Goal: Task Accomplishment & Management: Use online tool/utility

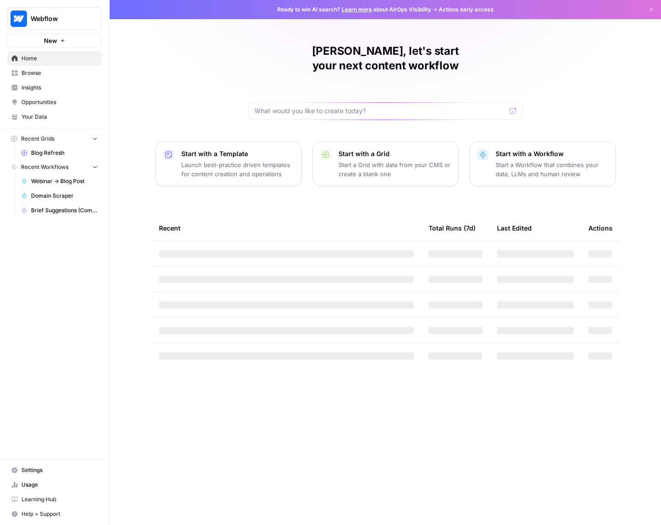
click at [76, 73] on span "Browse" at bounding box center [59, 73] width 76 height 8
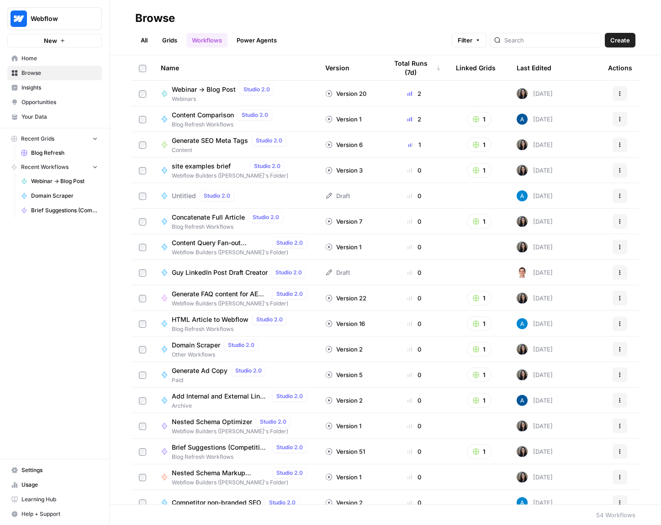
click at [226, 95] on span "Webinars" at bounding box center [225, 99] width 106 height 8
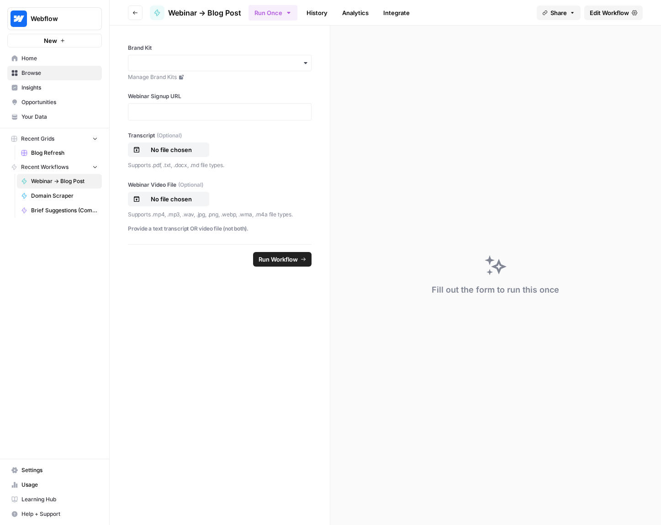
click at [137, 10] on icon "button" at bounding box center [135, 12] width 5 height 5
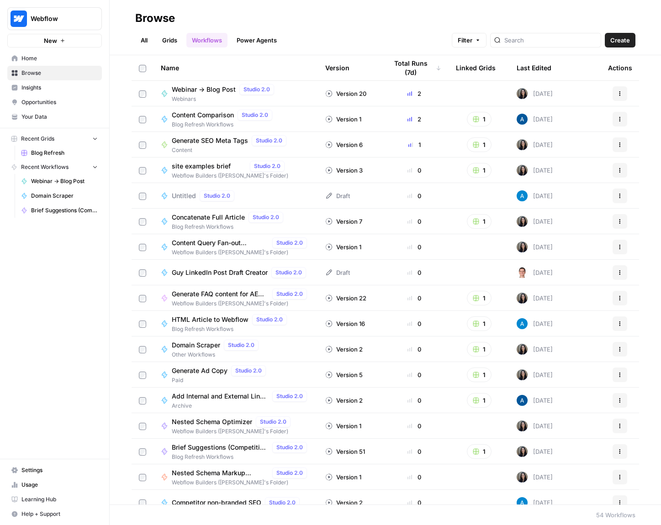
click at [172, 40] on link "Grids" at bounding box center [170, 40] width 26 height 15
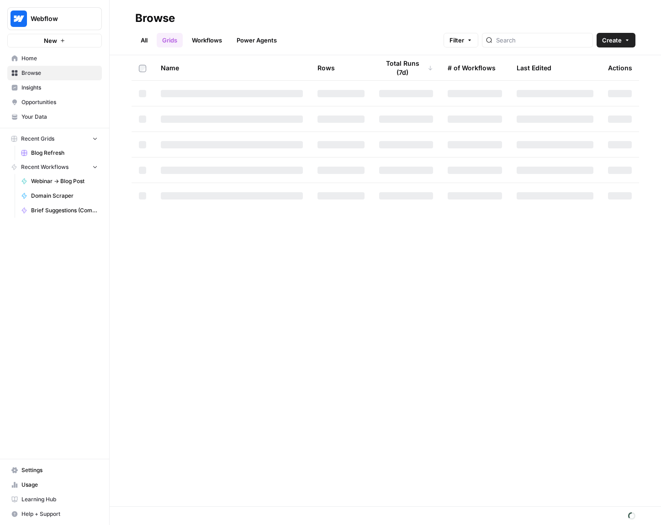
click at [150, 37] on link "All" at bounding box center [144, 40] width 18 height 15
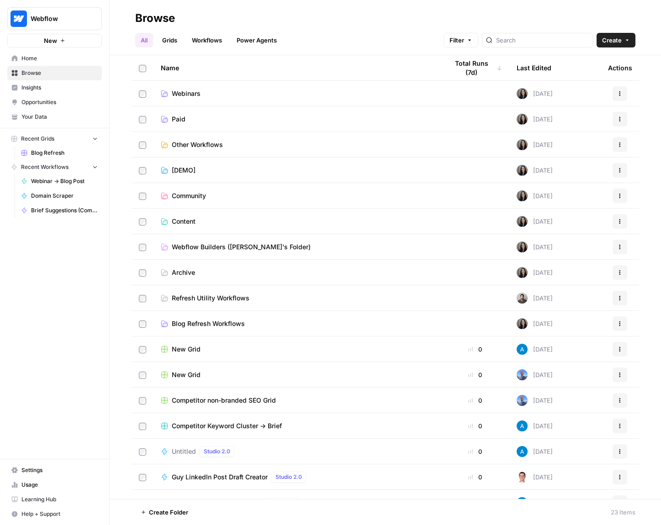
click at [253, 42] on link "Power Agents" at bounding box center [256, 40] width 51 height 15
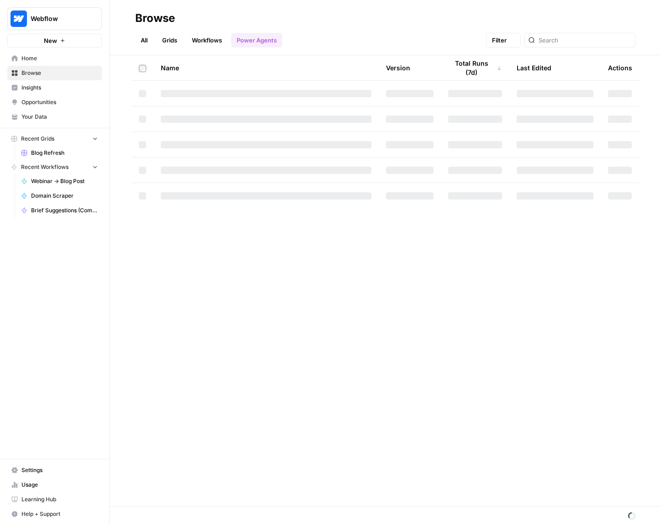
click at [199, 41] on link "Workflows" at bounding box center [206, 40] width 41 height 15
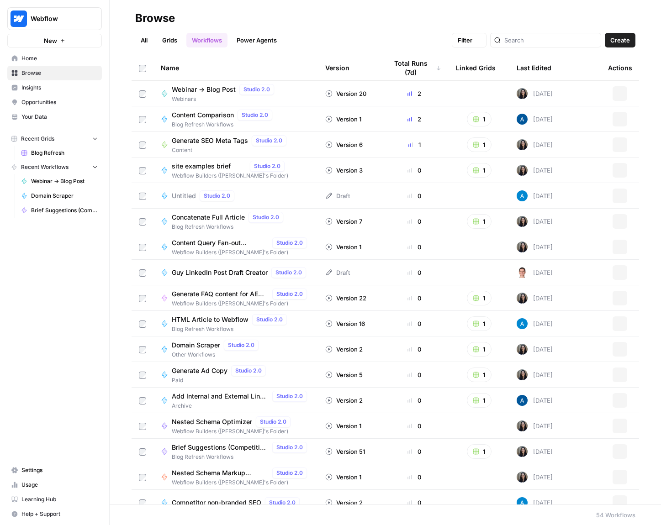
drag, startPoint x: 139, startPoint y: 35, endPoint x: 137, endPoint y: 39, distance: 5.3
click at [139, 35] on link "All" at bounding box center [144, 40] width 18 height 15
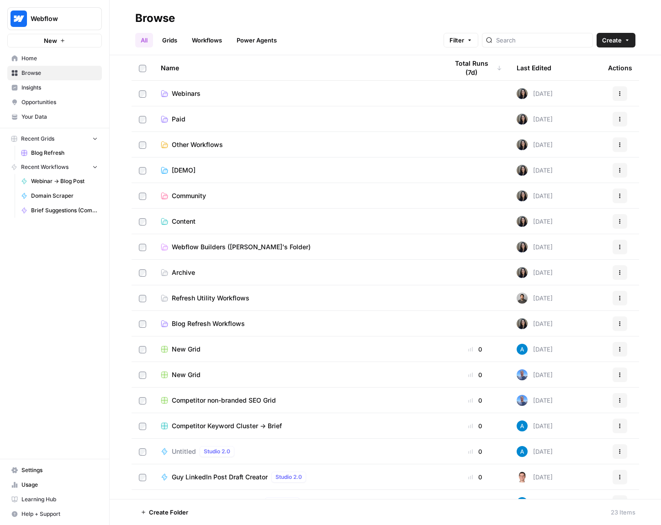
click at [85, 70] on span "Browse" at bounding box center [59, 73] width 76 height 8
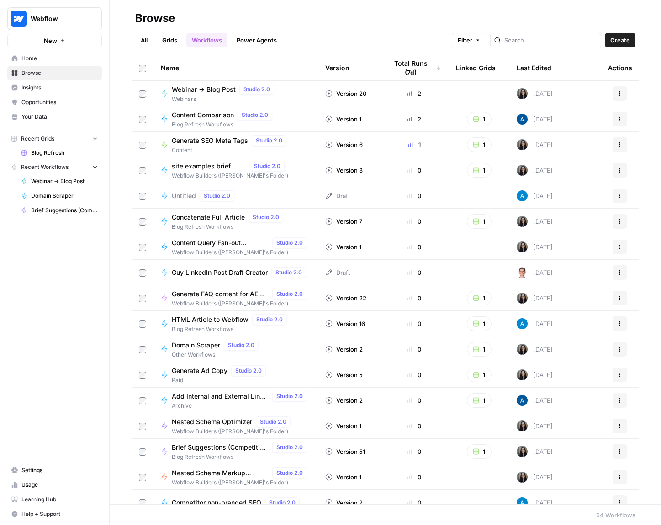
click at [85, 52] on link "Home" at bounding box center [54, 58] width 95 height 15
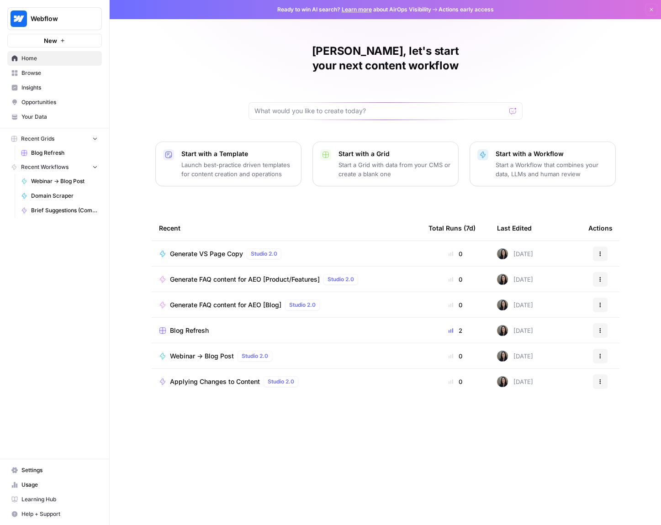
click at [373, 73] on div "[PERSON_NAME], let's start your next content workflow" at bounding box center [386, 82] width 274 height 76
click at [372, 75] on div "[PERSON_NAME], let's start your next content workflow" at bounding box center [386, 82] width 274 height 76
click at [363, 106] on input "text" at bounding box center [380, 110] width 251 height 9
click at [419, 106] on input "text" at bounding box center [380, 110] width 251 height 9
click at [565, 90] on div "[PERSON_NAME], let's start your next content workflow Start with a Template Lau…" at bounding box center [386, 262] width 552 height 525
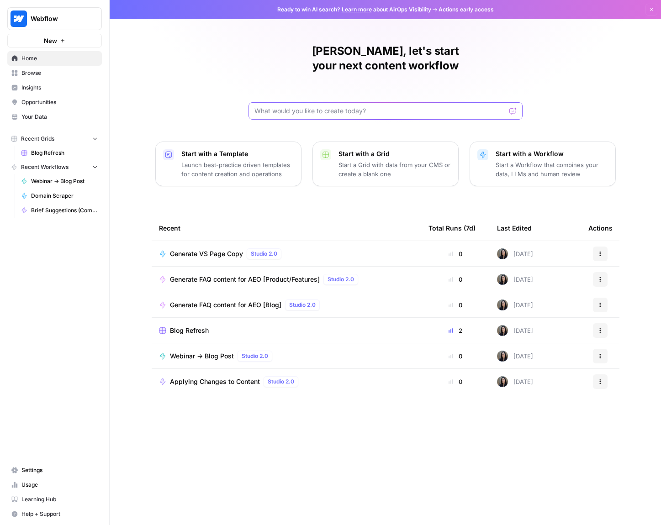
click at [427, 106] on input "text" at bounding box center [380, 110] width 251 height 9
click at [555, 91] on div "[PERSON_NAME], let's start your next content workflow Start with a Template Lau…" at bounding box center [386, 262] width 552 height 525
click at [454, 102] on div at bounding box center [386, 110] width 274 height 17
click at [573, 64] on div "[PERSON_NAME], let's start your next content workflow Start with a Template Lau…" at bounding box center [386, 262] width 552 height 525
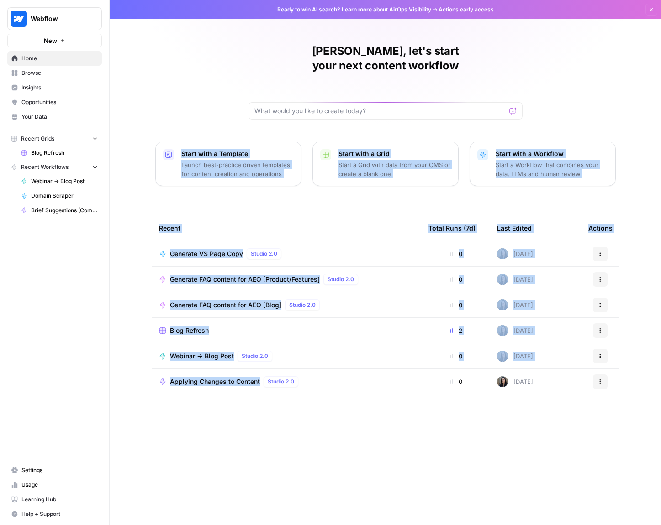
drag, startPoint x: 573, startPoint y: 64, endPoint x: 400, endPoint y: 377, distance: 358.5
click at [405, 376] on div "[PERSON_NAME], let's start your next content workflow Start with a Template Lau…" at bounding box center [386, 262] width 552 height 525
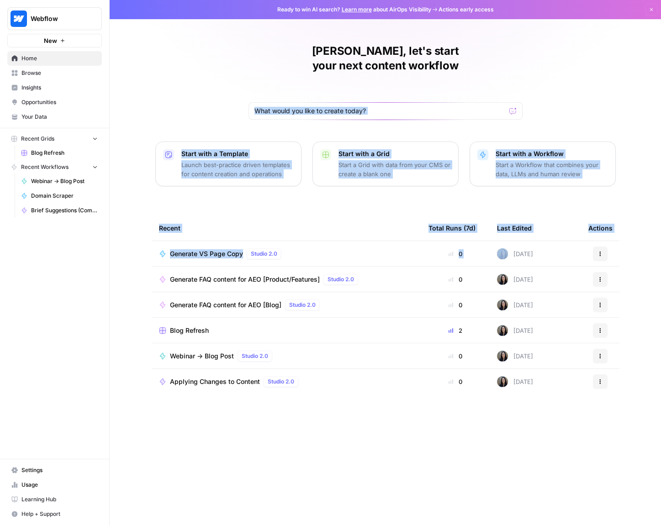
drag, startPoint x: 467, startPoint y: 441, endPoint x: 234, endPoint y: 69, distance: 438.5
click at [237, 76] on div "[PERSON_NAME], let's start your next content workflow Start with a Template Lau…" at bounding box center [386, 262] width 552 height 525
click at [233, 69] on div "[PERSON_NAME], let's start your next content workflow Start with a Template Lau…" at bounding box center [386, 262] width 552 height 525
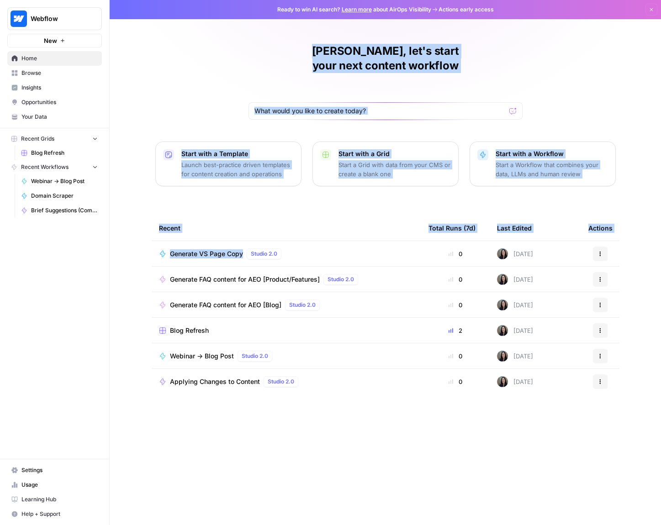
drag, startPoint x: 219, startPoint y: 42, endPoint x: 378, endPoint y: 421, distance: 410.8
click at [373, 419] on div "[PERSON_NAME], let's start your next content workflow Start with a Template Lau…" at bounding box center [386, 262] width 552 height 525
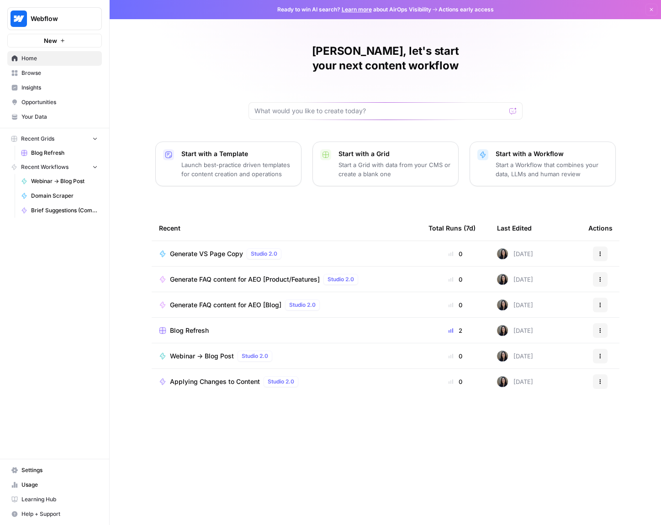
click at [380, 421] on div "[PERSON_NAME], let's start your next content workflow Start with a Template Lau…" at bounding box center [386, 262] width 552 height 525
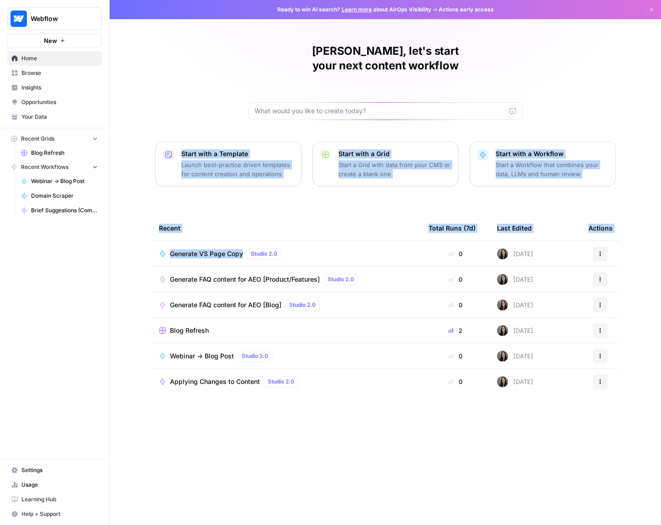
drag, startPoint x: 380, startPoint y: 420, endPoint x: 206, endPoint y: 67, distance: 394.4
click at [207, 78] on div "[PERSON_NAME], let's start your next content workflow Start with a Template Lau…" at bounding box center [386, 262] width 552 height 525
click at [205, 66] on div "[PERSON_NAME], let's start your next content workflow Start with a Template Lau…" at bounding box center [386, 262] width 552 height 525
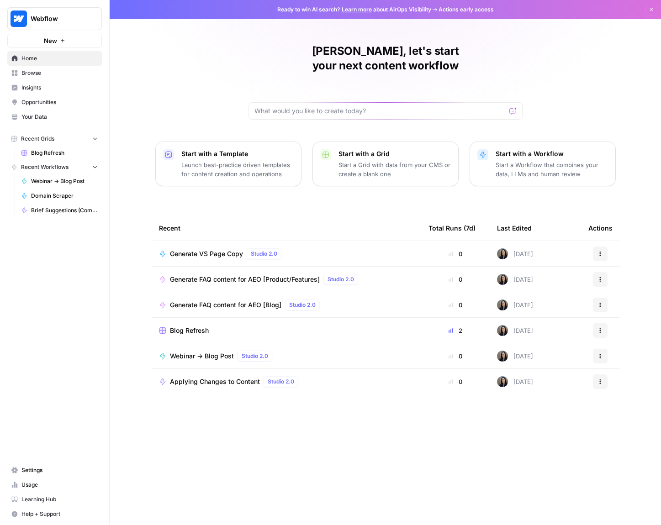
drag, startPoint x: 205, startPoint y: 61, endPoint x: 373, endPoint y: 429, distance: 404.0
click at [373, 429] on div "[PERSON_NAME], let's start your next content workflow Start with a Template Lau…" at bounding box center [386, 262] width 552 height 525
click at [376, 438] on div "[PERSON_NAME], let's start your next content workflow Start with a Template Lau…" at bounding box center [386, 262] width 552 height 525
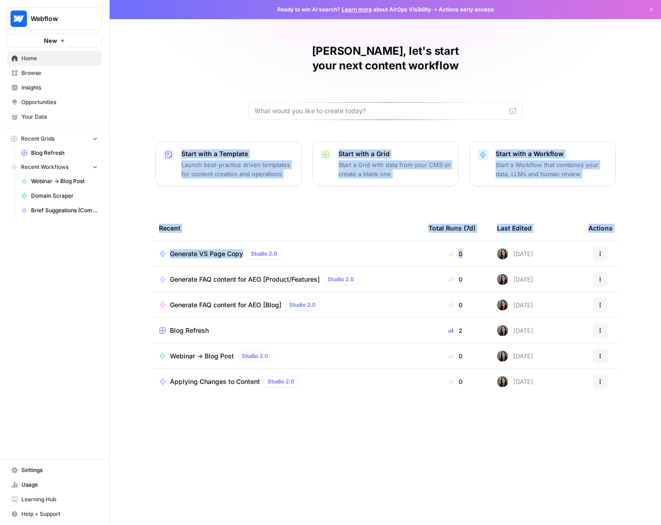
drag, startPoint x: 433, startPoint y: 430, endPoint x: 221, endPoint y: 98, distance: 393.3
click at [222, 102] on div "[PERSON_NAME], let's start your next content workflow Start with a Template Lau…" at bounding box center [386, 262] width 552 height 525
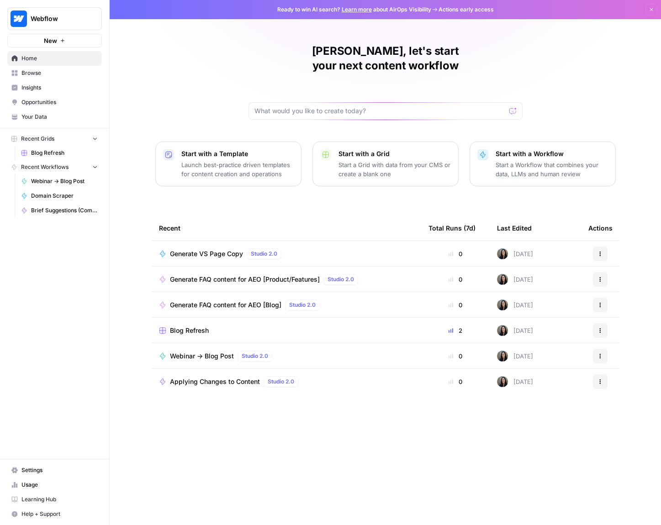
drag, startPoint x: 217, startPoint y: 70, endPoint x: 428, endPoint y: 437, distance: 423.1
click at [428, 437] on div "[PERSON_NAME], let's start your next content workflow Start with a Template Lau…" at bounding box center [386, 262] width 552 height 525
drag, startPoint x: 470, startPoint y: 437, endPoint x: 638, endPoint y: 369, distance: 181.6
click at [531, 408] on div "[PERSON_NAME], let's start your next content workflow Start with a Template Lau…" at bounding box center [386, 262] width 552 height 525
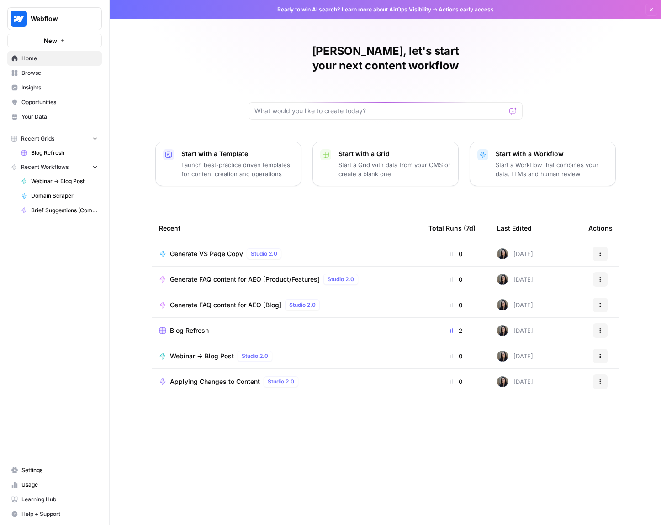
click at [85, 71] on span "Browse" at bounding box center [59, 73] width 76 height 8
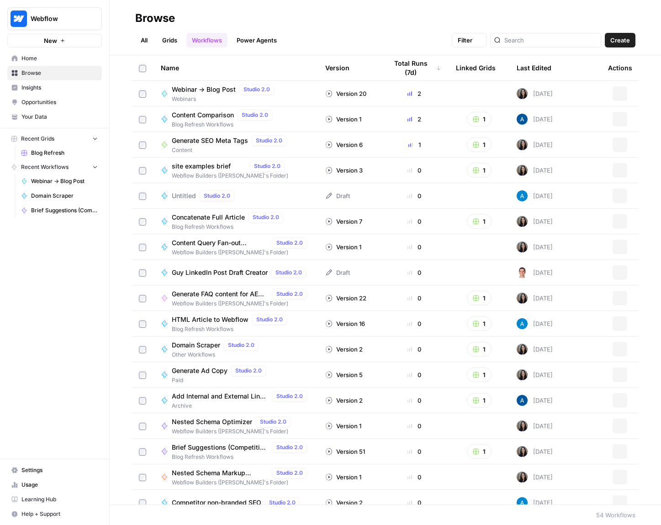
click at [82, 45] on button "New" at bounding box center [54, 41] width 95 height 14
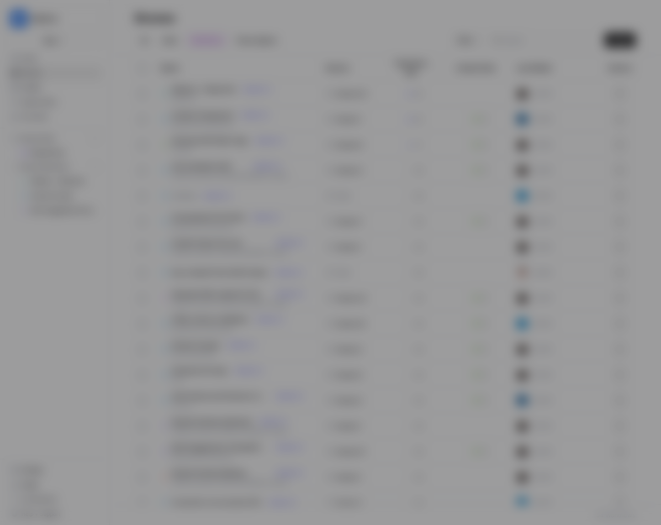
drag, startPoint x: 82, startPoint y: 45, endPoint x: 86, endPoint y: 55, distance: 11.3
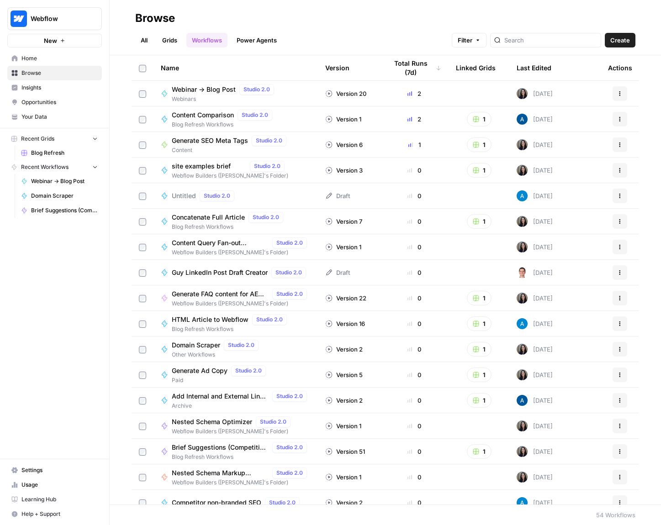
click at [93, 55] on span "Home" at bounding box center [59, 58] width 76 height 8
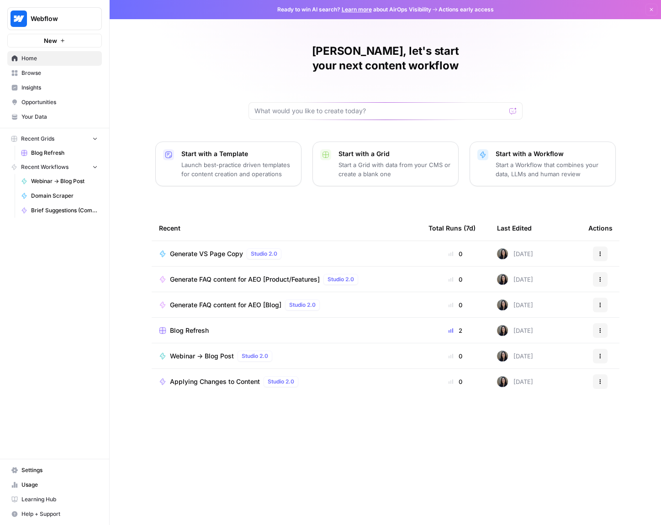
click at [455, 65] on div "[PERSON_NAME], let's start your next content workflow" at bounding box center [386, 82] width 274 height 76
drag, startPoint x: 455, startPoint y: 64, endPoint x: 361, endPoint y: 41, distance: 97.0
click at [370, 41] on div "[PERSON_NAME], let's start your next content workflow Start with a Template Lau…" at bounding box center [386, 262] width 552 height 525
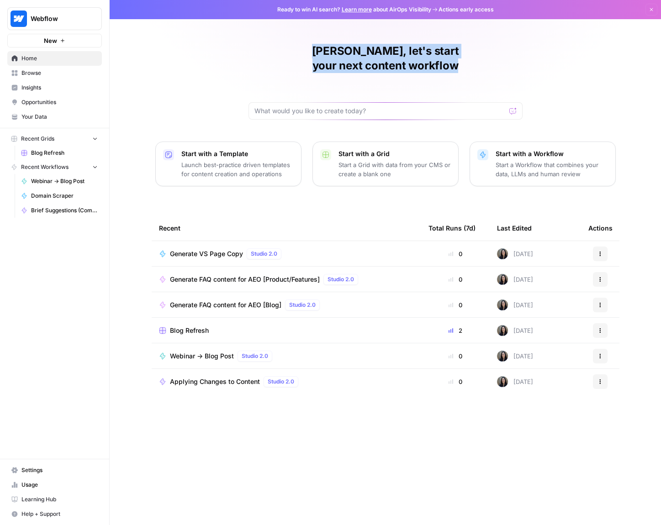
click at [361, 41] on div "[PERSON_NAME], let's start your next content workflow Start with a Template Lau…" at bounding box center [386, 262] width 552 height 525
drag, startPoint x: 359, startPoint y: 73, endPoint x: 577, endPoint y: 109, distance: 220.5
click at [552, 103] on div "[PERSON_NAME], let's start your next content workflow Start with a Template Lau…" at bounding box center [386, 262] width 552 height 525
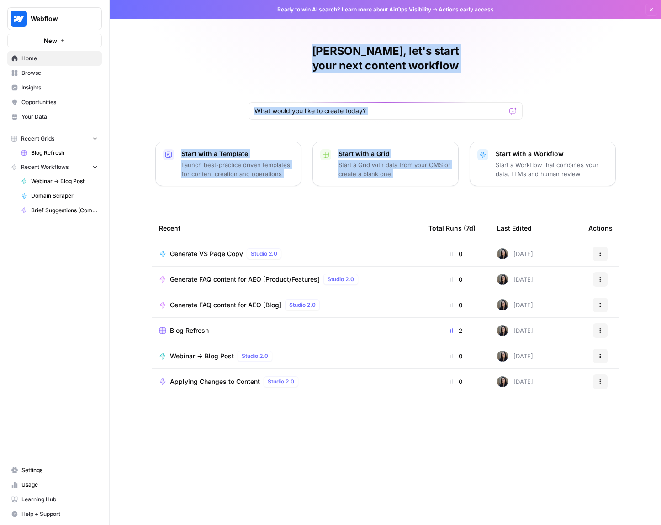
click at [577, 109] on div "[PERSON_NAME], let's start your next content workflow Start with a Template Lau…" at bounding box center [386, 262] width 552 height 525
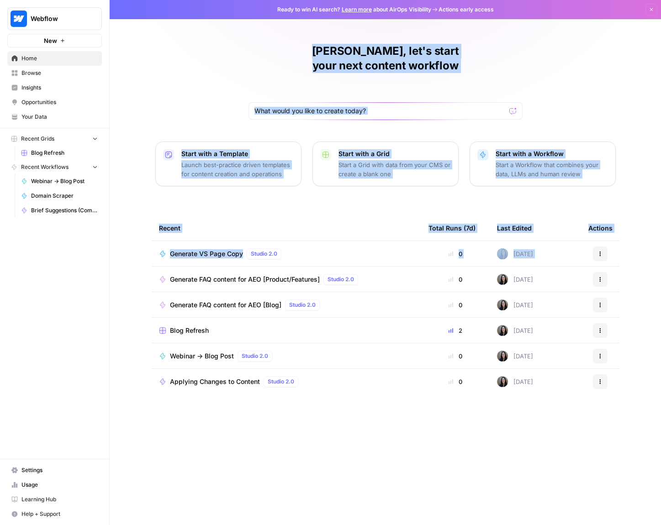
drag, startPoint x: 207, startPoint y: 40, endPoint x: 610, endPoint y: 396, distance: 537.7
click at [615, 395] on div "[PERSON_NAME], let's start your next content workflow Start with a Template Lau…" at bounding box center [386, 262] width 552 height 525
drag, startPoint x: 610, startPoint y: 419, endPoint x: 246, endPoint y: 50, distance: 517.9
click at [252, 59] on div "[PERSON_NAME], let's start your next content workflow Start with a Template Lau…" at bounding box center [386, 262] width 552 height 525
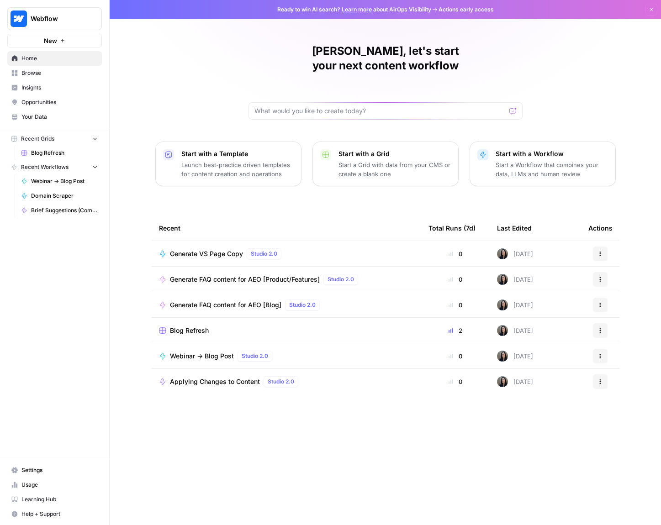
click at [245, 49] on div "[PERSON_NAME], let's start your next content workflow Start with a Template Lau…" at bounding box center [386, 262] width 552 height 525
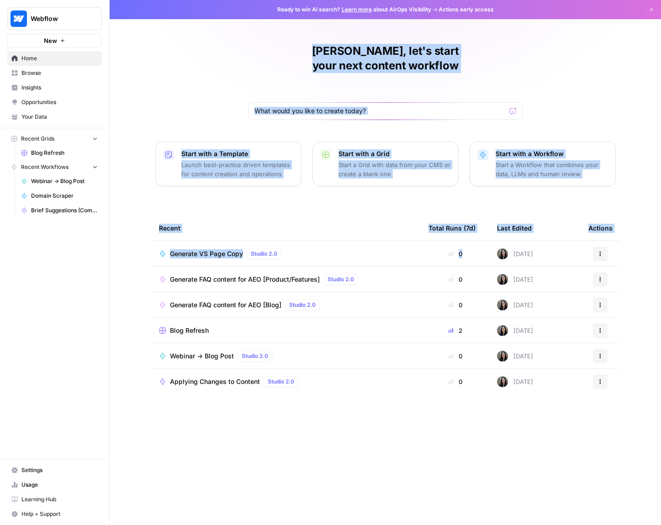
drag, startPoint x: 322, startPoint y: 170, endPoint x: 479, endPoint y: 434, distance: 307.0
click at [479, 433] on div "[PERSON_NAME], let's start your next content workflow Start with a Template Lau…" at bounding box center [386, 262] width 552 height 525
click at [479, 434] on div "[PERSON_NAME], let's start your next content workflow Start with a Template Lau…" at bounding box center [386, 262] width 552 height 525
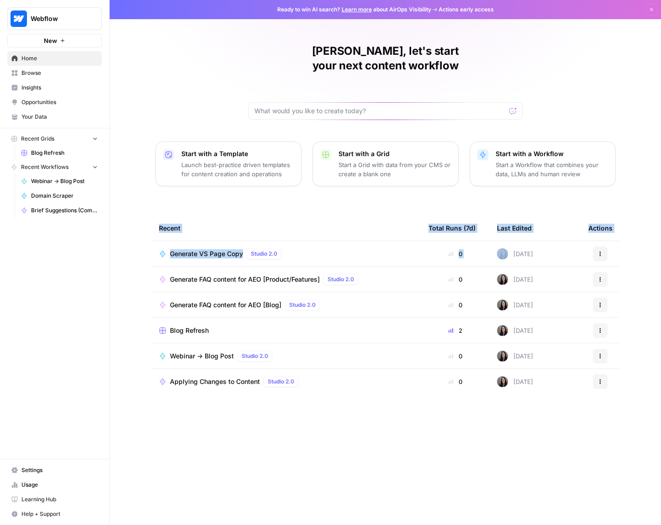
drag, startPoint x: 479, startPoint y: 433, endPoint x: 232, endPoint y: 48, distance: 457.7
click at [260, 90] on div "[PERSON_NAME], let's start your next content workflow Start with a Template Lau…" at bounding box center [386, 262] width 552 height 525
click at [232, 48] on div "[PERSON_NAME], let's start your next content workflow Start with a Template Lau…" at bounding box center [386, 262] width 552 height 525
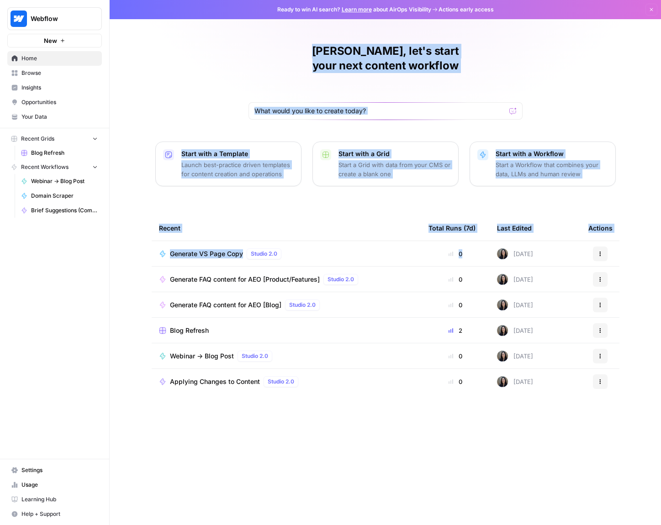
drag, startPoint x: 231, startPoint y: 37, endPoint x: 428, endPoint y: 451, distance: 458.2
click at [427, 451] on div "[PERSON_NAME], let's start your next content workflow Start with a Template Lau…" at bounding box center [386, 262] width 552 height 525
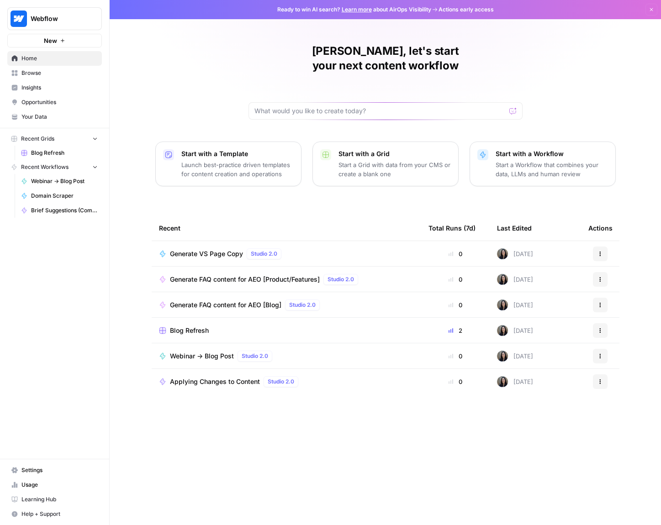
click at [428, 451] on div "[PERSON_NAME], let's start your next content workflow Start with a Template Lau…" at bounding box center [386, 262] width 552 height 525
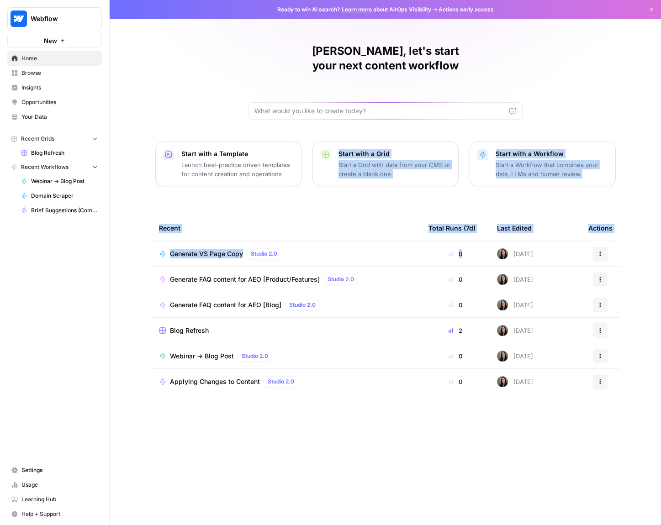
drag, startPoint x: 428, startPoint y: 449, endPoint x: 233, endPoint y: 64, distance: 431.2
click at [265, 127] on div "[PERSON_NAME], let's start your next content workflow Start with a Template Lau…" at bounding box center [386, 262] width 552 height 525
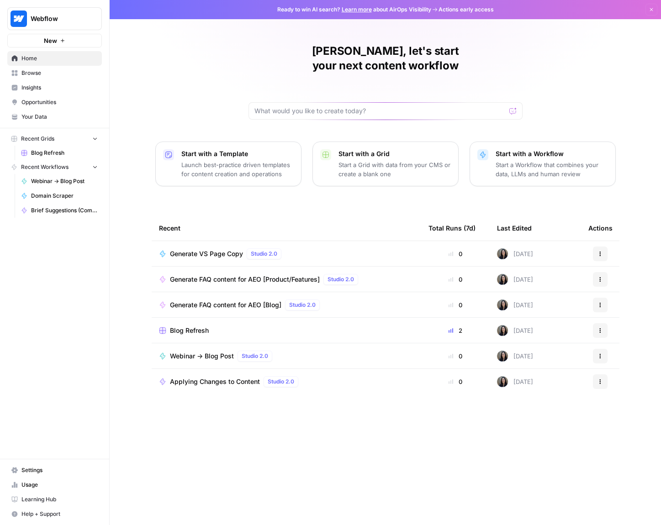
click at [233, 64] on div "[PERSON_NAME], let's start your next content workflow Start with a Template Lau…" at bounding box center [386, 262] width 552 height 525
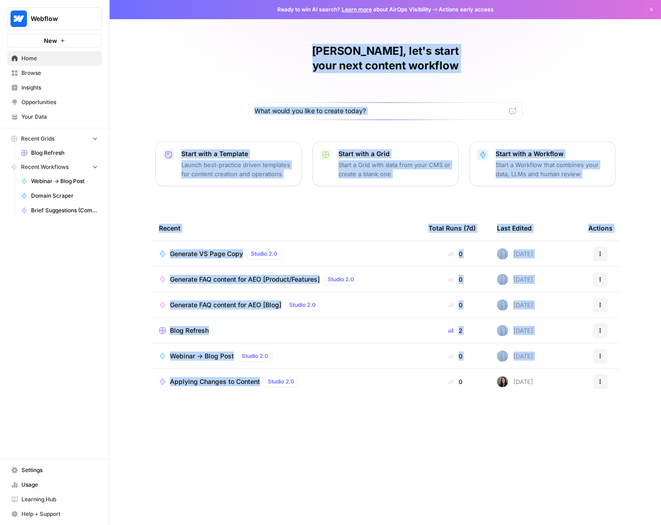
drag, startPoint x: 229, startPoint y: 54, endPoint x: 410, endPoint y: 459, distance: 443.7
click at [409, 457] on div "[PERSON_NAME], let's start your next content workflow Start with a Template Lau…" at bounding box center [386, 262] width 552 height 525
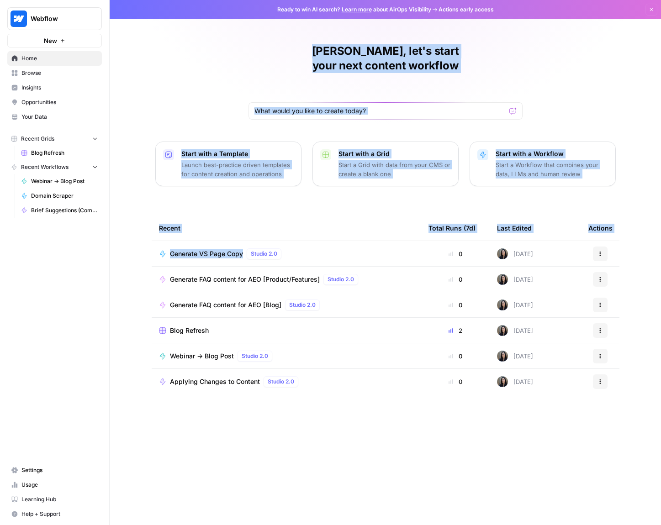
click at [410, 459] on div "[PERSON_NAME], let's start your next content workflow Start with a Template Lau…" at bounding box center [386, 262] width 552 height 525
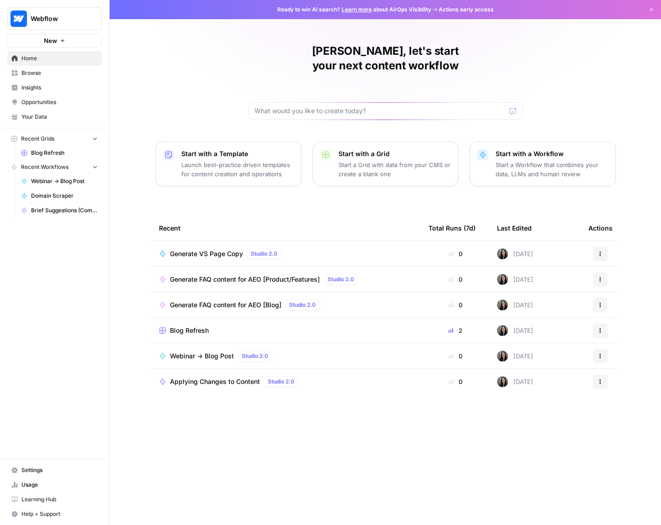
click at [442, 407] on div "[PERSON_NAME], let's start your next content workflow Start with a Template Lau…" at bounding box center [386, 262] width 552 height 525
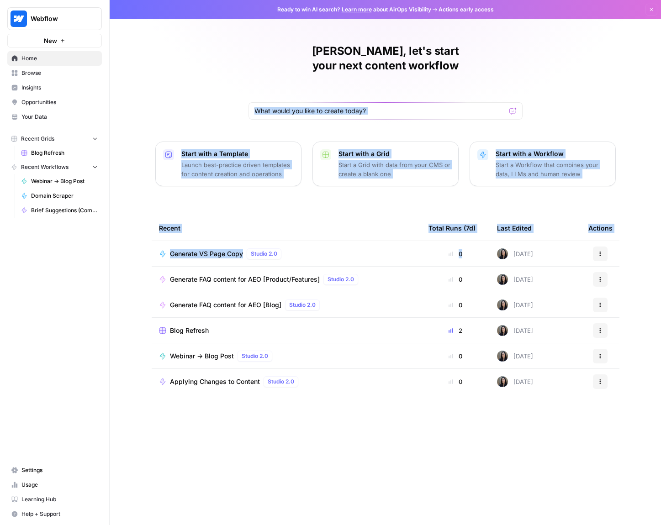
drag, startPoint x: 426, startPoint y: 414, endPoint x: 194, endPoint y: 52, distance: 429.6
click at [195, 54] on div "[PERSON_NAME], let's start your next content workflow Start with a Template Lau…" at bounding box center [386, 262] width 552 height 525
click at [193, 49] on div "[PERSON_NAME], let's start your next content workflow Start with a Template Lau…" at bounding box center [386, 262] width 552 height 525
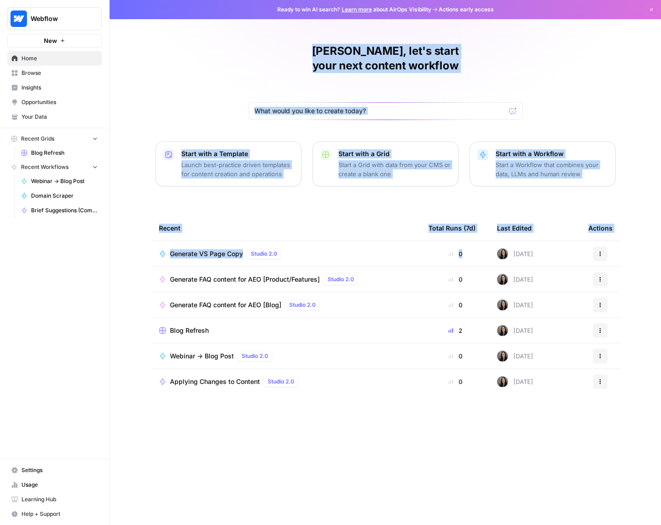
drag, startPoint x: 197, startPoint y: 41, endPoint x: 437, endPoint y: 414, distance: 444.0
click at [432, 414] on div "[PERSON_NAME], let's start your next content workflow Start with a Template Lau…" at bounding box center [386, 262] width 552 height 525
click at [442, 413] on div "[PERSON_NAME], let's start your next content workflow Start with a Template Lau…" at bounding box center [386, 262] width 552 height 525
drag, startPoint x: 495, startPoint y: 413, endPoint x: 240, endPoint y: 54, distance: 440.0
click at [240, 58] on div "[PERSON_NAME], let's start your next content workflow Start with a Template Lau…" at bounding box center [386, 262] width 552 height 525
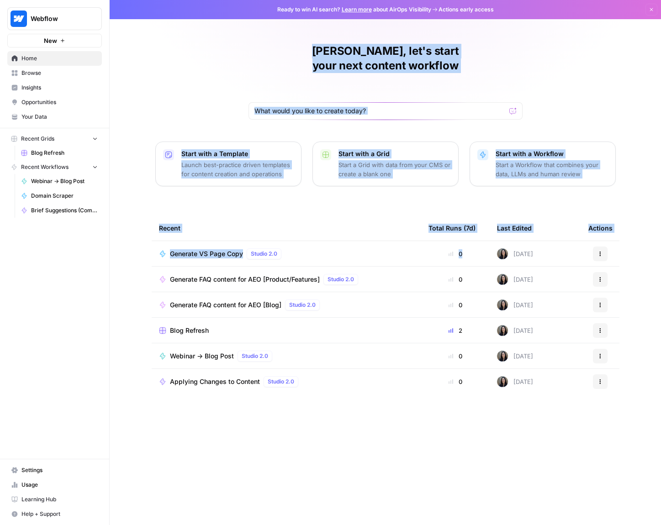
click at [242, 37] on div "[PERSON_NAME], let's start your next content workflow Start with a Template Lau…" at bounding box center [386, 262] width 552 height 525
drag, startPoint x: 242, startPoint y: 37, endPoint x: 432, endPoint y: 396, distance: 406.1
click at [383, 388] on div "[PERSON_NAME], let's start your next content workflow Start with a Template Lau…" at bounding box center [386, 262] width 552 height 525
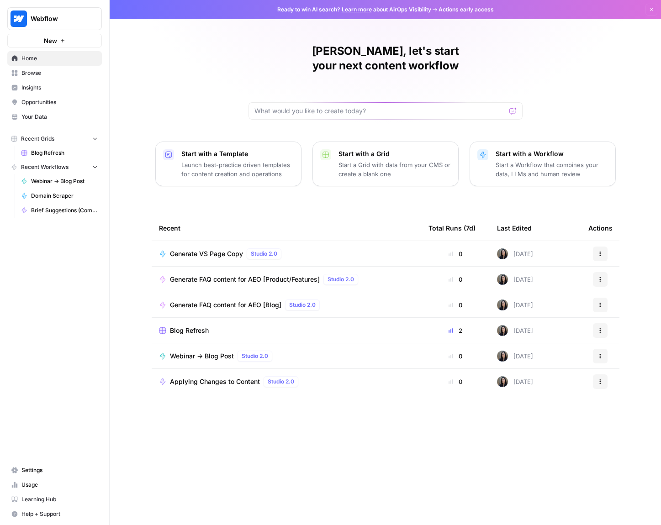
click at [469, 407] on div "[PERSON_NAME], let's start your next content workflow Start with a Template Lau…" at bounding box center [386, 262] width 552 height 525
drag, startPoint x: 512, startPoint y: 424, endPoint x: 229, endPoint y: 69, distance: 453.6
click at [229, 69] on div "[PERSON_NAME], let's start your next content workflow Start with a Template Lau…" at bounding box center [386, 262] width 552 height 525
click at [238, 48] on div "[PERSON_NAME], let's start your next content workflow Start with a Template Lau…" at bounding box center [386, 262] width 552 height 525
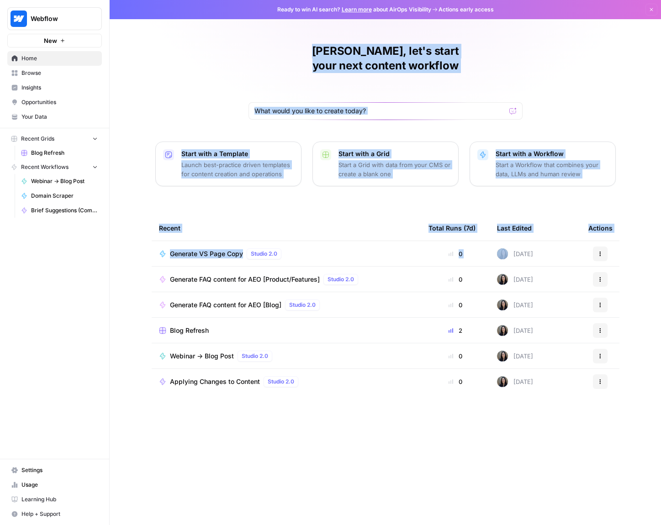
drag, startPoint x: 238, startPoint y: 48, endPoint x: 475, endPoint y: 425, distance: 445.1
click at [454, 410] on div "[PERSON_NAME], let's start your next content workflow Start with a Template Lau…" at bounding box center [386, 262] width 552 height 525
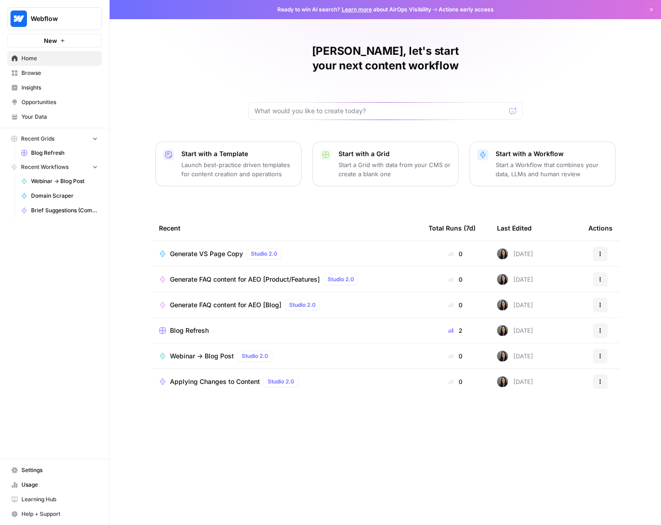
click at [498, 433] on div "[PERSON_NAME], let's start your next content workflow Start with a Template Lau…" at bounding box center [386, 262] width 552 height 525
drag, startPoint x: 488, startPoint y: 414, endPoint x: 224, endPoint y: 29, distance: 466.8
click at [226, 32] on div "[PERSON_NAME], let's start your next content workflow Start with a Template Lau…" at bounding box center [386, 262] width 552 height 525
click at [227, 34] on div "[PERSON_NAME], let's start your next content workflow Start with a Template Lau…" at bounding box center [386, 262] width 552 height 525
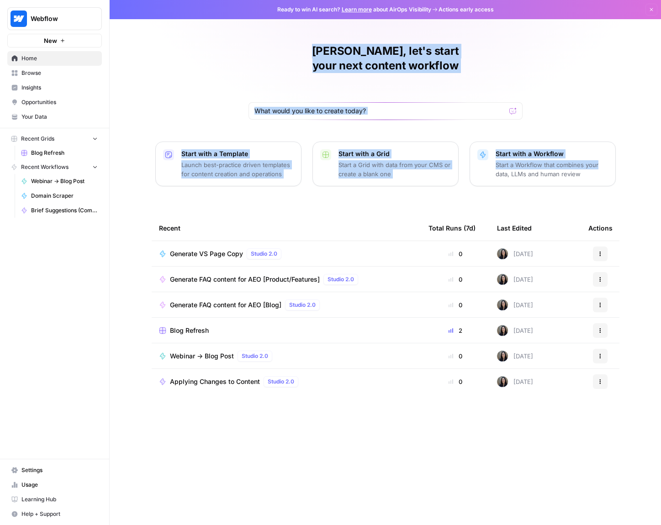
drag, startPoint x: 227, startPoint y: 33, endPoint x: 644, endPoint y: 147, distance: 432.3
click at [644, 147] on div "[PERSON_NAME], let's start your next content workflow Start with a Template Lau…" at bounding box center [386, 262] width 552 height 525
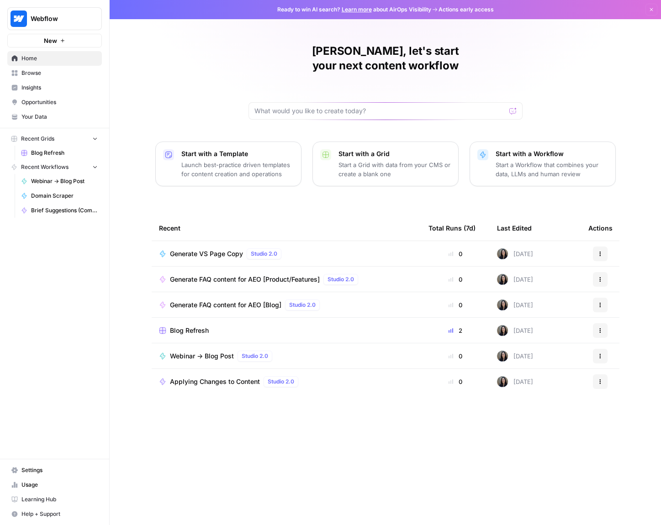
click at [650, 185] on div "[PERSON_NAME], let's start your next content workflow Start with a Template Lau…" at bounding box center [386, 262] width 552 height 525
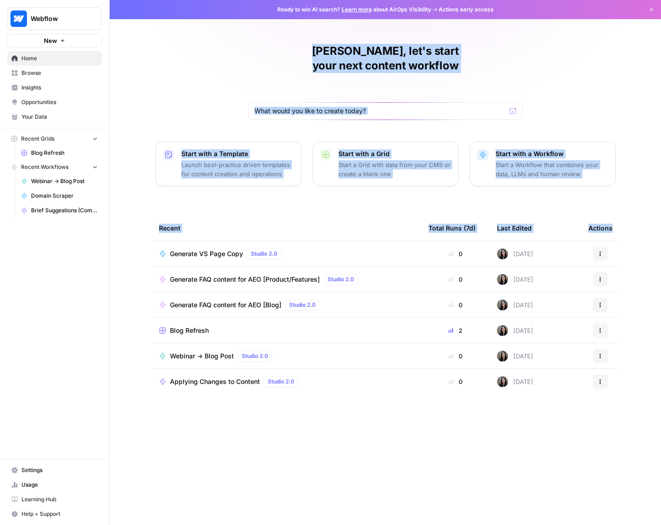
drag, startPoint x: 650, startPoint y: 185, endPoint x: 278, endPoint y: 42, distance: 398.5
click at [283, 43] on div "[PERSON_NAME], let's start your next content workflow Start with a Template Lau…" at bounding box center [386, 262] width 552 height 525
click at [264, 42] on div "[PERSON_NAME], let's start your next content workflow Start with a Template Lau…" at bounding box center [386, 262] width 552 height 525
drag, startPoint x: 264, startPoint y: 42, endPoint x: 617, endPoint y: 185, distance: 381.1
click at [617, 185] on div "[PERSON_NAME], let's start your next content workflow Start with a Template Lau…" at bounding box center [386, 262] width 552 height 525
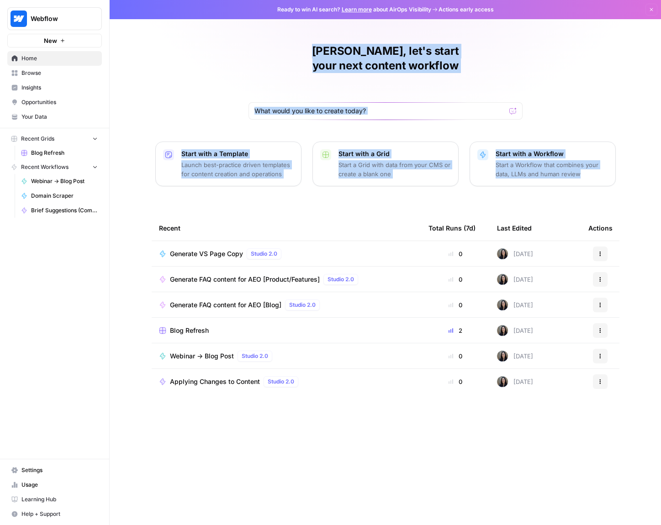
click at [631, 180] on div "[PERSON_NAME], let's start your next content workflow Start with a Template Lau…" at bounding box center [386, 262] width 552 height 525
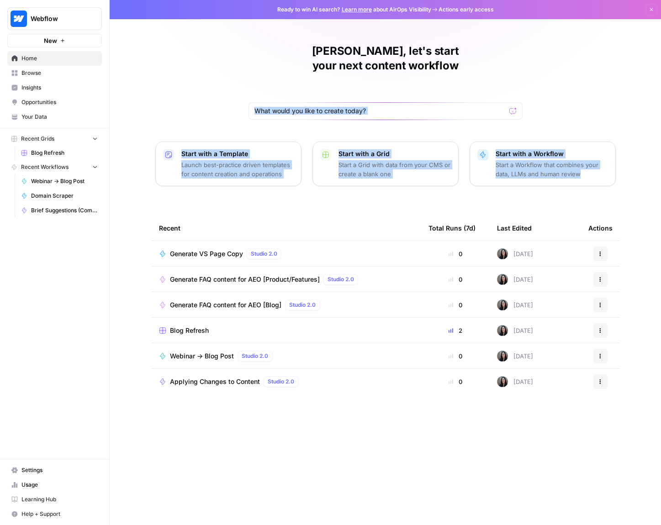
drag, startPoint x: 631, startPoint y: 180, endPoint x: 295, endPoint y: 76, distance: 351.8
click at [302, 80] on div "[PERSON_NAME], let's start your next content workflow Start with a Template Lau…" at bounding box center [386, 262] width 552 height 525
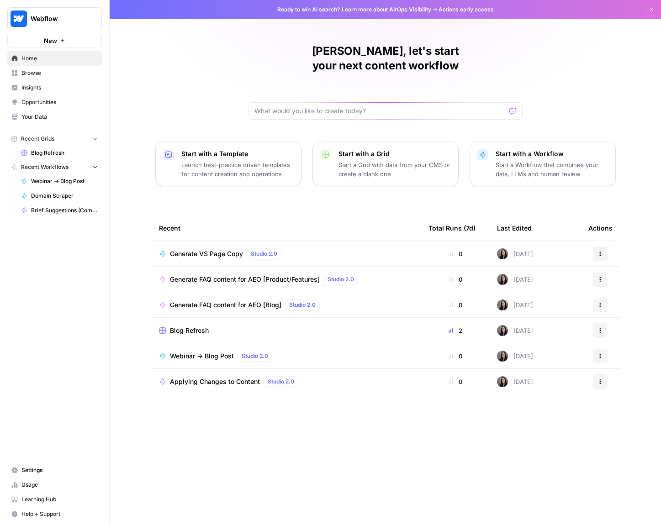
click at [233, 52] on div "[PERSON_NAME], let's start your next content workflow Start with a Template Lau…" at bounding box center [386, 262] width 552 height 525
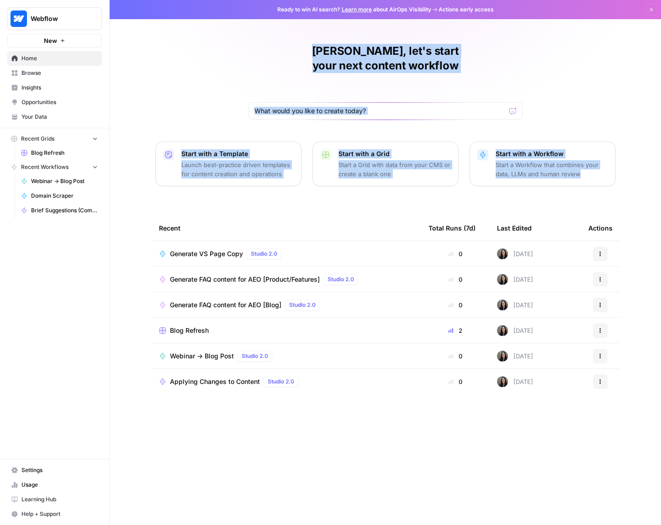
drag
click at [661, 172] on div "[PERSON_NAME], let's start your next content workflow Start with a Template Lau…" at bounding box center [386, 262] width 552 height 525
click at [649, 180] on div "[PERSON_NAME], let's start your next content workflow Start with a Template Lau…" at bounding box center [386, 262] width 552 height 525
click at [319, 64] on div "[PERSON_NAME], let's start your next content workflow Start with a Template Lau…" at bounding box center [386, 262] width 552 height 525
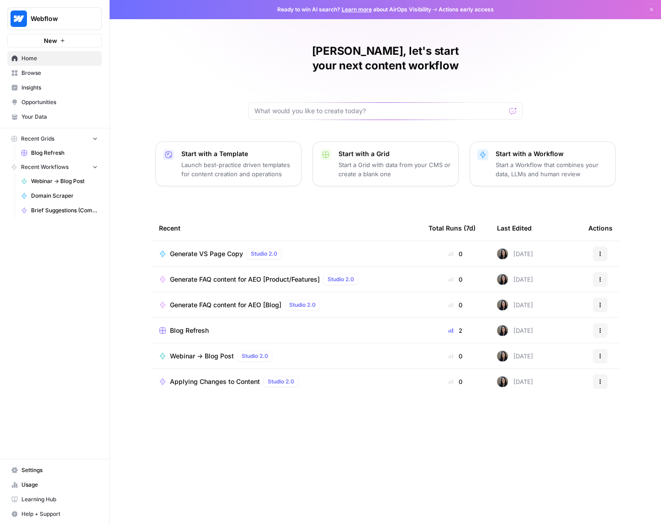
click at [237, 48] on div "[PERSON_NAME], let's start your next content workflow Start with a Template Lau…" at bounding box center [386, 262] width 552 height 525
click at [248, 53] on div "[PERSON_NAME], let's start your next content workflow Start with a Template Lau…" at bounding box center [386, 262] width 552 height 525
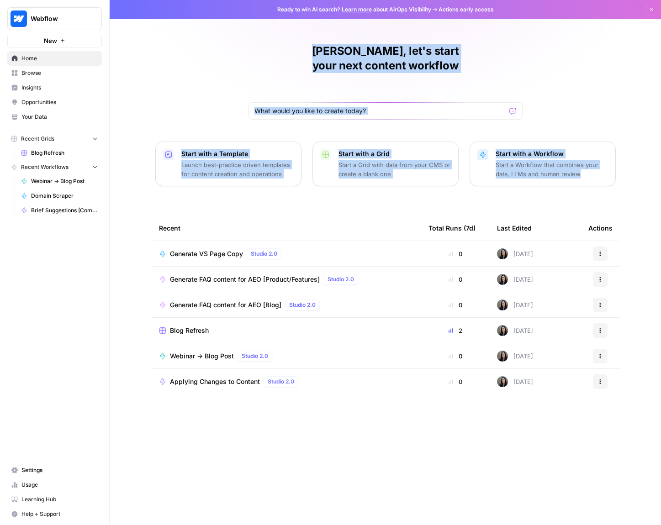
click at [621, 182] on div "[PERSON_NAME], let's start your next content workflow Start with a Template Lau…" at bounding box center [386, 262] width 552 height 525
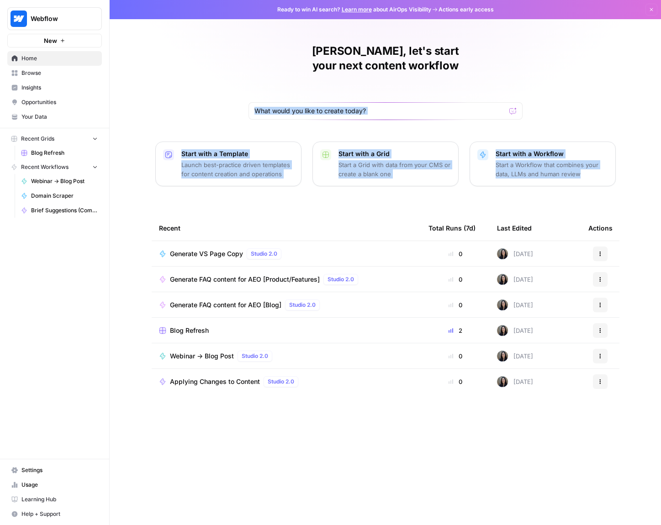
click at [213, 65] on div "[PERSON_NAME], let's start your next content workflow Start with a Template Lau…" at bounding box center [386, 262] width 552 height 525
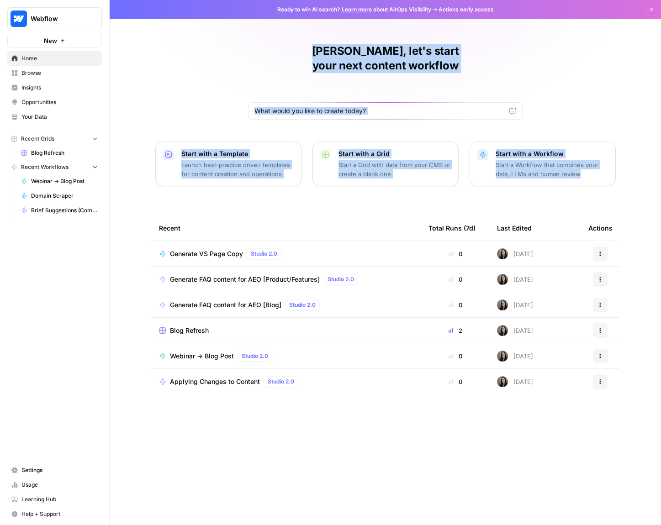
click at [650, 166] on div "[PERSON_NAME], let's start your next content workflow Start with a Template Lau…" at bounding box center [386, 262] width 552 height 525
click at [649, 172] on div "[PERSON_NAME], let's start your next content workflow Start with a Template Lau…" at bounding box center [386, 262] width 552 height 525
click at [345, 70] on div "[PERSON_NAME], let's start your next content workflow Start with a Template Lau…" at bounding box center [386, 262] width 552 height 525
click at [249, 49] on div "[PERSON_NAME], let's start your next content workflow" at bounding box center [386, 82] width 274 height 76
click at [622, 198] on div "[PERSON_NAME], let's start your next content workflow Start with a Template Lau…" at bounding box center [386, 262] width 552 height 525
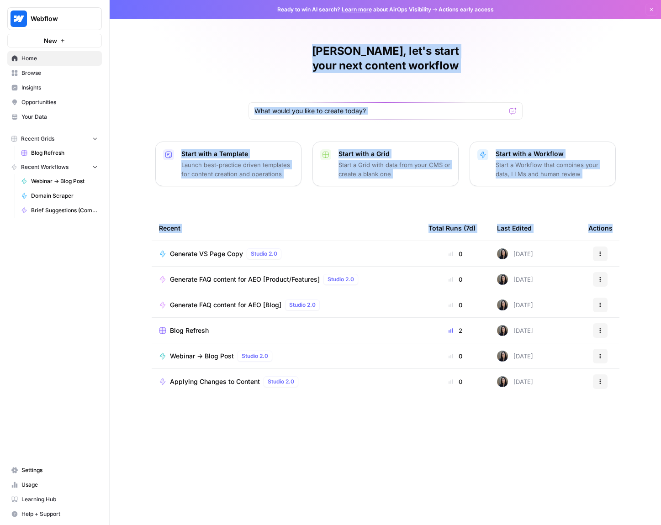
click at [645, 171] on div "[PERSON_NAME], let's start your next content workflow Start with a Template Lau…" at bounding box center [386, 262] width 552 height 525
click at [276, 50] on div "[PERSON_NAME], let's start your next content workflow Start with a Template Lau…" at bounding box center [386, 262] width 552 height 525
click at [276, 50] on h1 "[PERSON_NAME], let's start your next content workflow" at bounding box center [386, 58] width 274 height 29
click at [630, 183] on div "[PERSON_NAME], let's start your next content workflow Start with a Template Lau…" at bounding box center [386, 262] width 552 height 525
click at [635, 182] on div "[PERSON_NAME], let's start your next content workflow Start with a Template Lau…" at bounding box center [386, 262] width 552 height 525
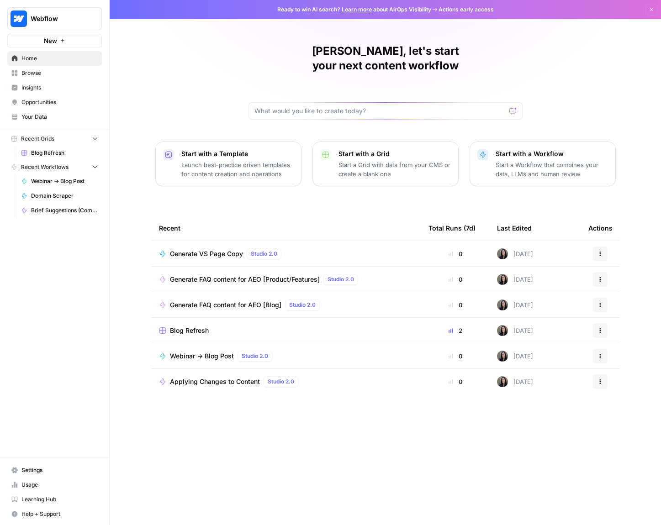
click at [621, 78] on div "[PERSON_NAME], let's start your next content workflow Start with a Template Lau…" at bounding box center [386, 262] width 552 height 525
click at [414, 80] on div "[PERSON_NAME], let's start your next content workflow" at bounding box center [386, 82] width 274 height 76
drag, startPoint x: 280, startPoint y: 70, endPoint x: 259, endPoint y: 69, distance: 21.5
click at [280, 70] on div "[PERSON_NAME], let's start your next content workflow" at bounding box center [386, 82] width 274 height 76
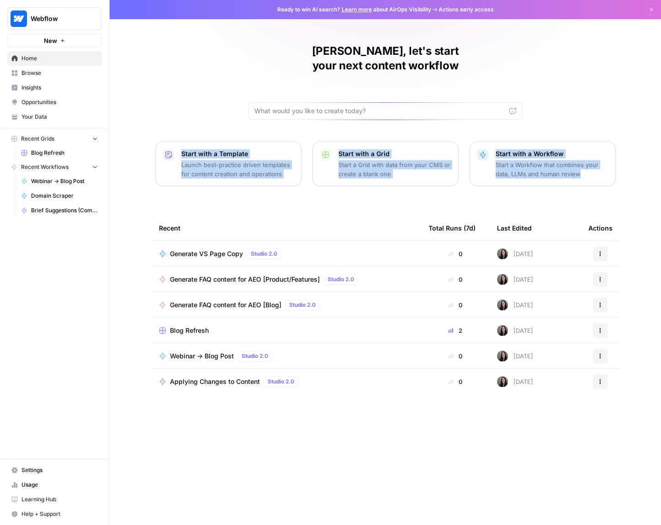
click at [628, 173] on div "[PERSON_NAME], let's start your next content workflow Start with a Template Lau…" at bounding box center [386, 262] width 552 height 525
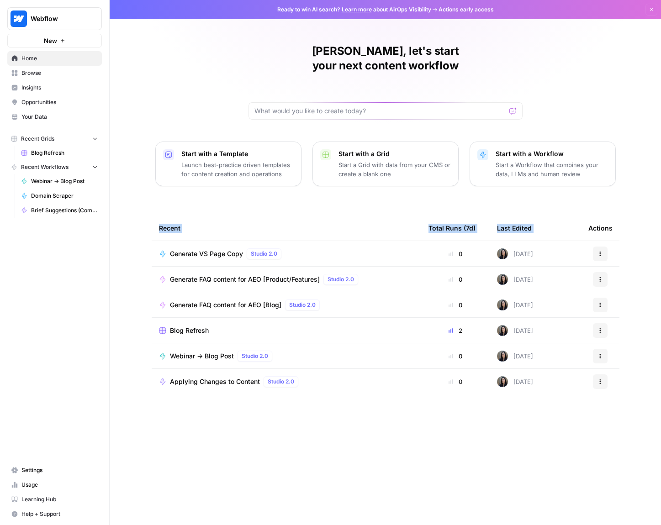
click at [579, 166] on div "[PERSON_NAME], let's start your next content workflow Start with a Template Lau…" at bounding box center [386, 262] width 552 height 525
click at [648, 173] on div "[PERSON_NAME], let's start your next content workflow Start with a Template Lau…" at bounding box center [386, 262] width 552 height 525
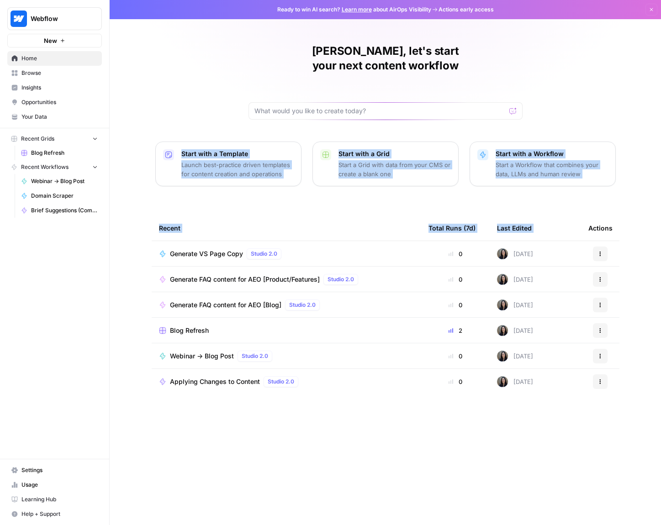
click at [149, 58] on div "[PERSON_NAME], let's start your next content workflow Start with a Template Lau…" at bounding box center [386, 262] width 552 height 525
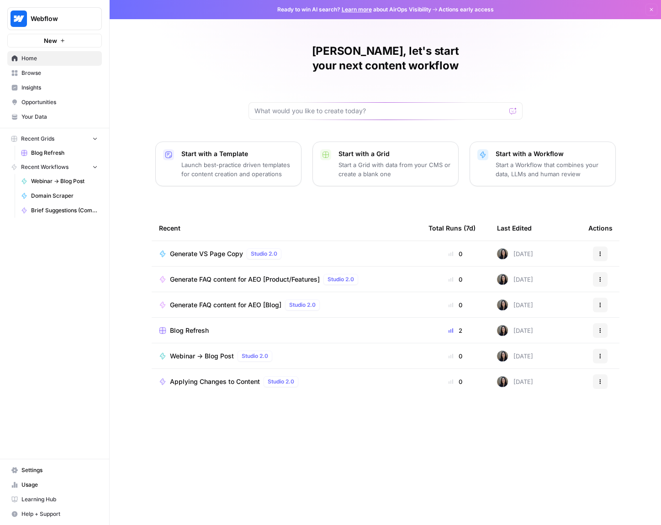
click at [207, 60] on div "[PERSON_NAME], let's start your next content workflow Start with a Template Lau…" at bounding box center [386, 262] width 552 height 525
click at [192, 25] on div "[PERSON_NAME], let's start your next content workflow Start with a Template Lau…" at bounding box center [386, 262] width 552 height 525
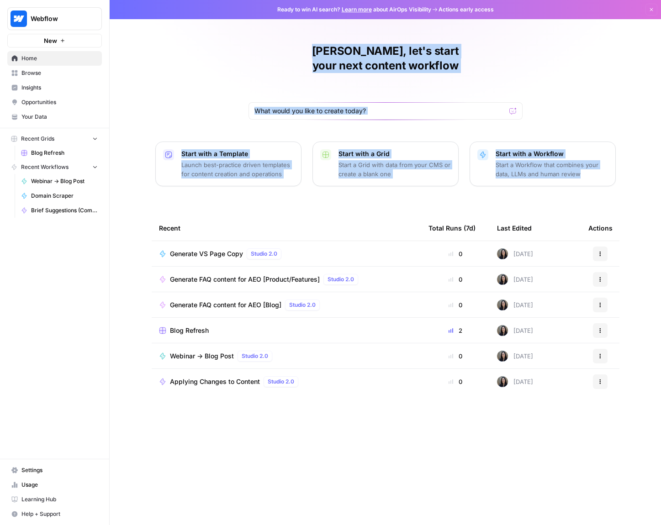
drag, startPoint x: 193, startPoint y: 24, endPoint x: 667, endPoint y: 189, distance: 502.2
click at [661, 189] on html "Webflow New Home Browse Insights Opportunities Your Data Recent Grids Blog Refr…" at bounding box center [330, 262] width 661 height 525
click at [650, 195] on div "[PERSON_NAME], let's start your next content workflow Start with a Template Lau…" at bounding box center [386, 262] width 552 height 525
drag, startPoint x: 649, startPoint y: 192, endPoint x: 201, endPoint y: 30, distance: 477.3
click at [201, 30] on div "[PERSON_NAME], let's start your next content workflow Start with a Template Lau…" at bounding box center [386, 262] width 552 height 525
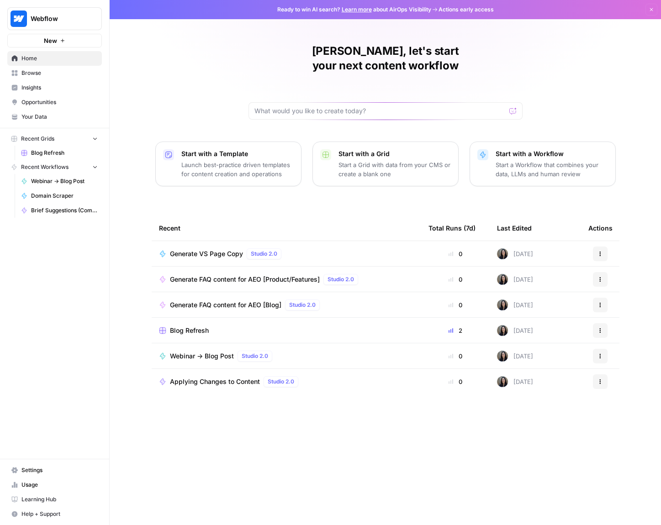
click at [194, 9] on div "Ready to win AI search? Learn more about AirOps Visibility Actions early access…" at bounding box center [386, 9] width 552 height 19
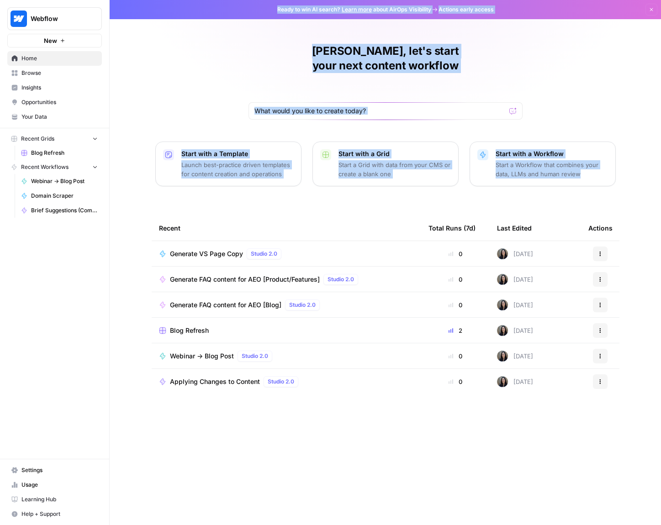
drag, startPoint x: 195, startPoint y: 9, endPoint x: 633, endPoint y: 182, distance: 471.6
click at [634, 182] on div "Ready to win AI search? Learn more about AirOps Visibility Actions early access…" at bounding box center [386, 262] width 552 height 525
click at [633, 181] on div "[PERSON_NAME], let's start your next content workflow Start with a Template Lau…" at bounding box center [386, 262] width 552 height 525
drag, startPoint x: 633, startPoint y: 181, endPoint x: 243, endPoint y: 39, distance: 415.4
click at [247, 40] on div "[PERSON_NAME], let's start your next content workflow Start with a Template Lau…" at bounding box center [386, 262] width 552 height 525
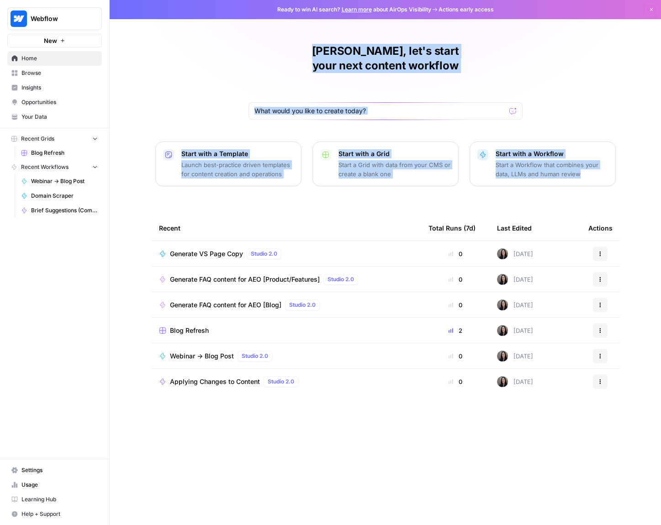
click at [237, 37] on div "[PERSON_NAME], let's start your next content workflow Start with a Template Lau…" at bounding box center [386, 262] width 552 height 525
drag, startPoint x: 228, startPoint y: 16, endPoint x: 656, endPoint y: 171, distance: 454.9
click at [656, 170] on div "Ready to win AI search? Learn more about AirOps Visibility Actions early access…" at bounding box center [386, 262] width 552 height 525
click at [656, 171] on div "[PERSON_NAME], let's start your next content workflow Start with a Template Lau…" at bounding box center [386, 262] width 552 height 525
drag, startPoint x: 623, startPoint y: 163, endPoint x: 241, endPoint y: 17, distance: 408.7
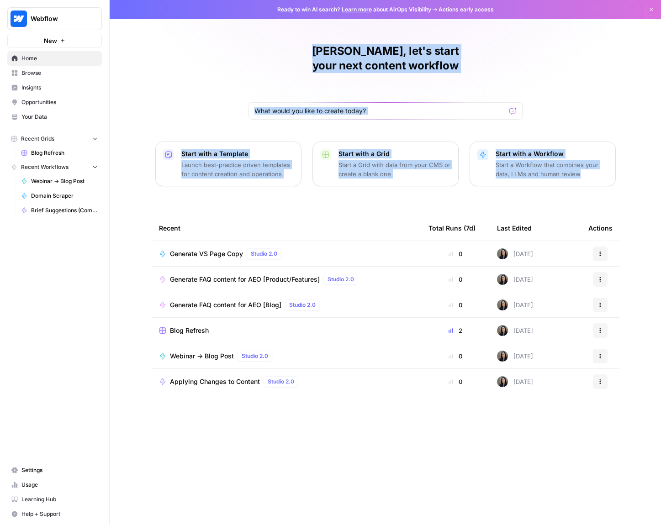
click at [242, 18] on div "Ready to win AI search? Learn more about AirOps Visibility Actions early access…" at bounding box center [386, 262] width 552 height 525
click at [239, 16] on div "Ready to win AI search? Learn more about AirOps Visibility Actions early access…" at bounding box center [386, 9] width 552 height 19
drag, startPoint x: 257, startPoint y: 18, endPoint x: 625, endPoint y: 170, distance: 397.9
click at [625, 170] on div "Ready to win AI search? Learn more about AirOps Visibility Actions early access…" at bounding box center [386, 262] width 552 height 525
click at [626, 170] on div "[PERSON_NAME], let's start your next content workflow Start with a Template Lau…" at bounding box center [386, 262] width 552 height 525
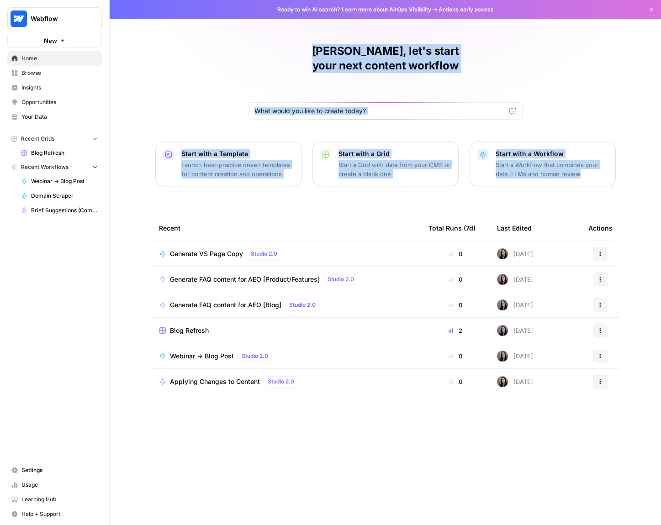
drag, startPoint x: 626, startPoint y: 170, endPoint x: 248, endPoint y: 40, distance: 399.5
click at [249, 41] on div "[PERSON_NAME], let's start your next content workflow Start with a Template Lau…" at bounding box center [386, 262] width 552 height 525
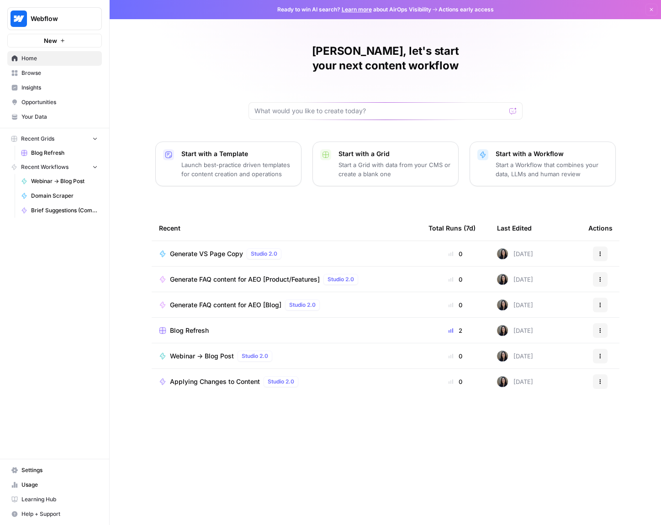
click at [248, 40] on div "[PERSON_NAME], let's start your next content workflow Start with a Template Lau…" at bounding box center [386, 262] width 552 height 525
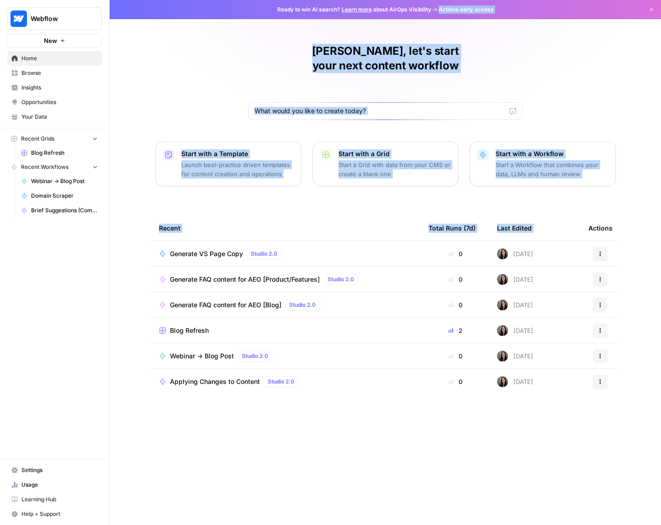
drag, startPoint x: 211, startPoint y: 16, endPoint x: 655, endPoint y: 186, distance: 475.0
click at [655, 186] on div "Ready to win AI search? Learn more about AirOps Visibility Actions early access…" at bounding box center [386, 262] width 552 height 525
click at [655, 186] on div "[PERSON_NAME], let's start your next content workflow Start with a Template Lau…" at bounding box center [386, 262] width 552 height 525
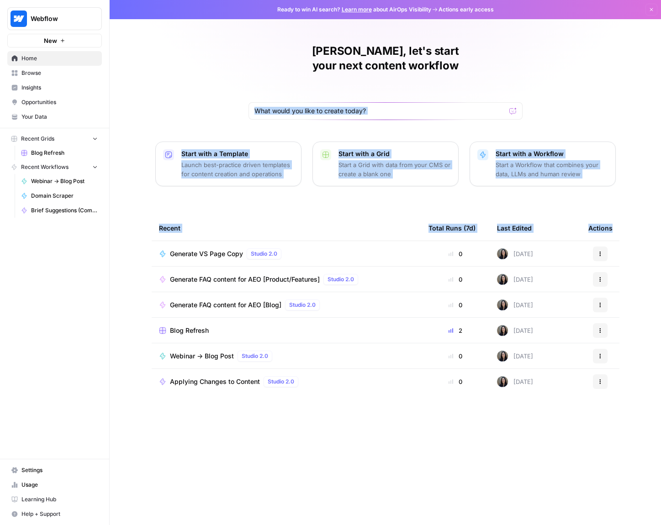
drag, startPoint x: 655, startPoint y: 186, endPoint x: 249, endPoint y: 67, distance: 423.4
click at [276, 73] on div "[PERSON_NAME], let's start your next content workflow Start with a Template Lau…" at bounding box center [386, 262] width 552 height 525
click at [242, 69] on div "[PERSON_NAME], let's start your next content workflow Start with a Template Lau…" at bounding box center [386, 262] width 552 height 525
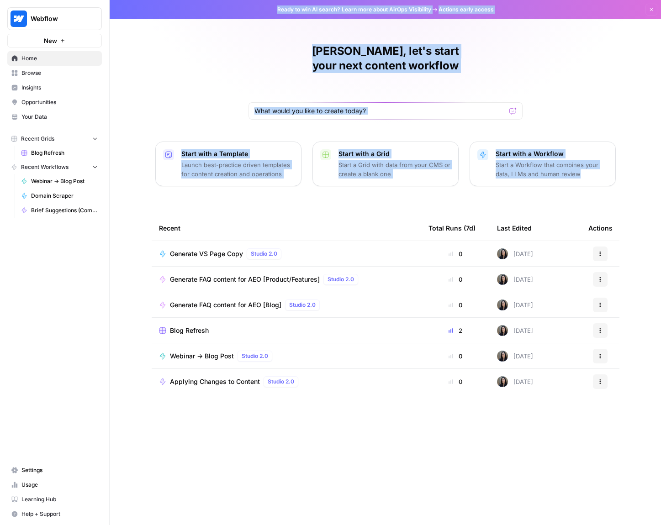
drag, startPoint x: 208, startPoint y: 24, endPoint x: 606, endPoint y: 170, distance: 424.2
click at [592, 169] on div "Ready to win AI search? Learn more about AirOps Visibility Actions early access…" at bounding box center [386, 262] width 552 height 525
click at [629, 170] on div "[PERSON_NAME], let's start your next content workflow Start with a Template Lau…" at bounding box center [386, 262] width 552 height 525
drag, startPoint x: 629, startPoint y: 170, endPoint x: 202, endPoint y: 24, distance: 451.6
click at [202, 24] on div "[PERSON_NAME], let's start your next content workflow Start with a Template Lau…" at bounding box center [386, 262] width 552 height 525
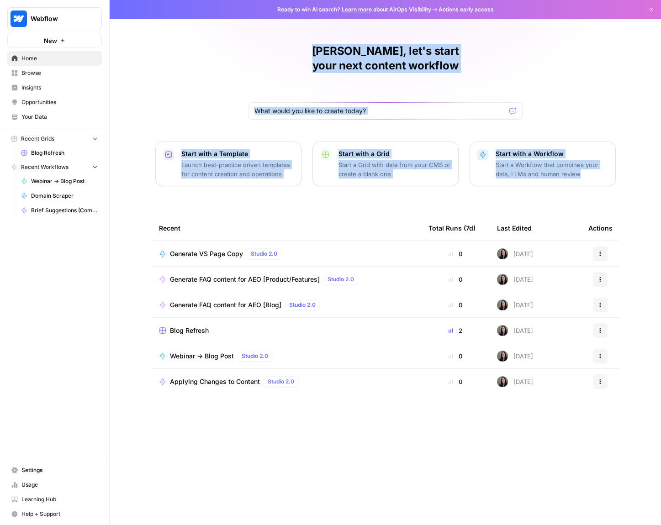
click at [156, 7] on div "Ready to win AI search? Learn more about AirOps Visibility Actions early access…" at bounding box center [386, 9] width 552 height 19
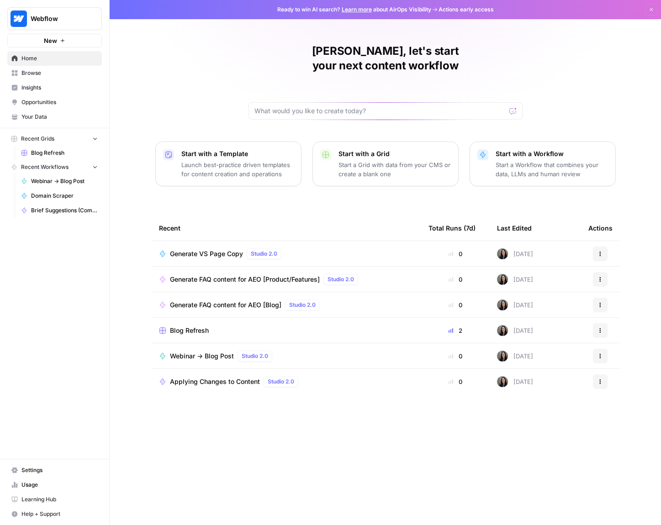
click at [494, 142] on button "Start with a Workflow Start a Workflow that combines your data, LLMs and human …" at bounding box center [543, 164] width 146 height 45
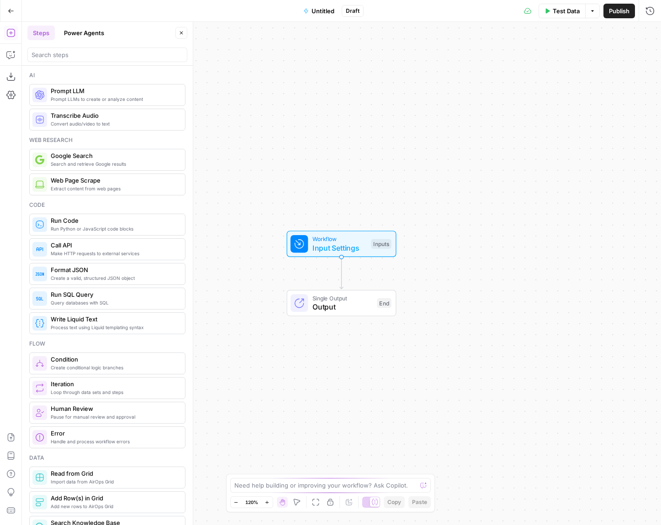
click at [12, 3] on button "Go Back" at bounding box center [11, 11] width 16 height 16
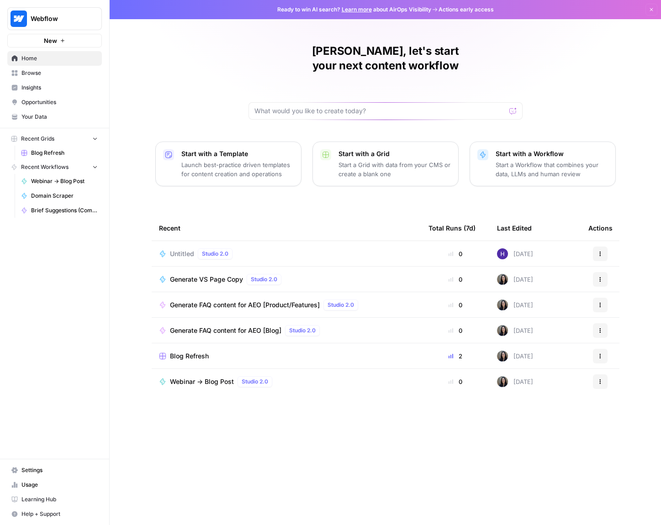
click at [48, 64] on link "Home" at bounding box center [54, 58] width 95 height 15
click at [66, 76] on span "Browse" at bounding box center [59, 73] width 76 height 8
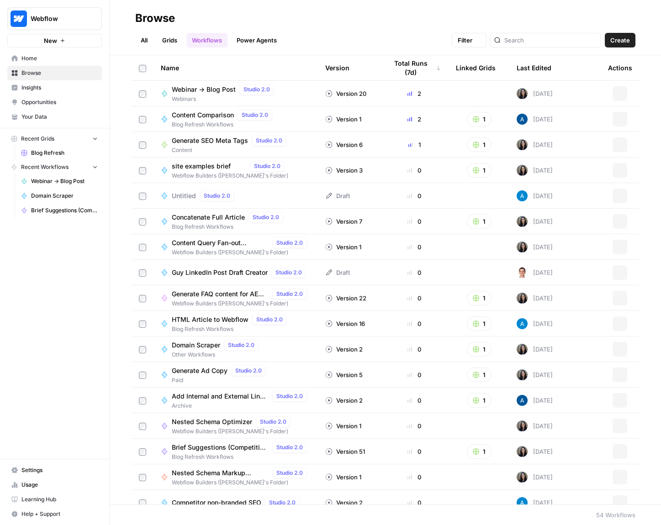
click at [72, 67] on link "Browse" at bounding box center [54, 73] width 95 height 15
click at [168, 43] on link "Grids" at bounding box center [170, 40] width 26 height 15
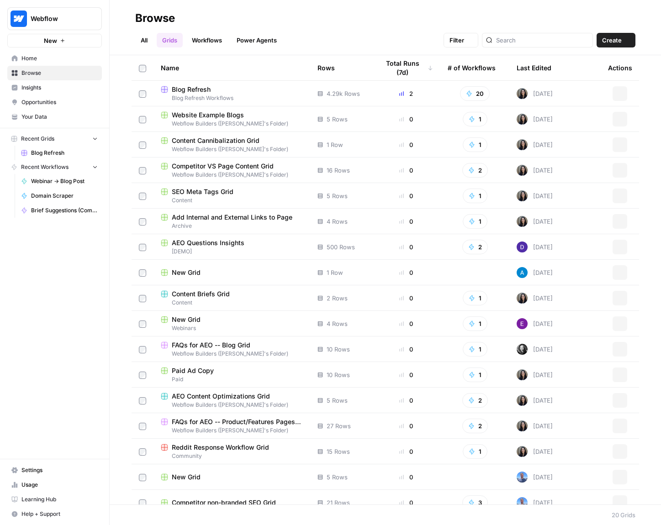
click at [139, 40] on link "All" at bounding box center [144, 40] width 18 height 15
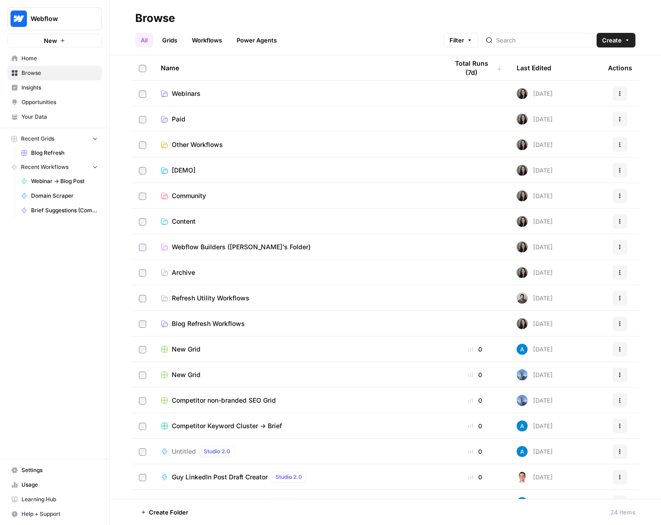
click at [48, 110] on link "Your Data" at bounding box center [54, 117] width 95 height 15
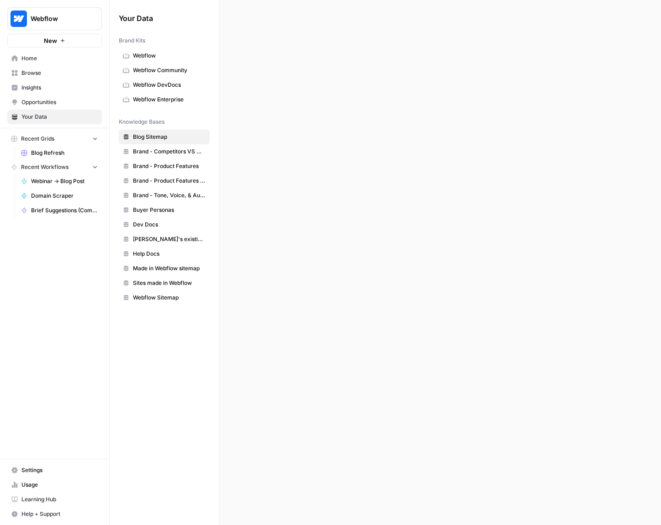
click at [46, 57] on span "Home" at bounding box center [59, 58] width 76 height 8
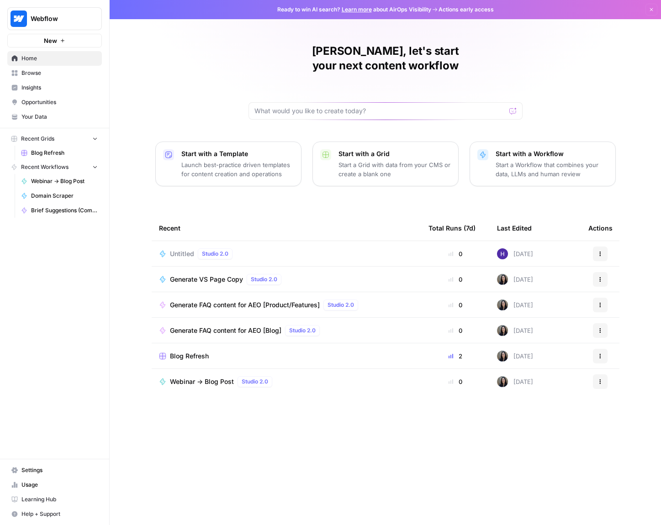
click at [89, 106] on span "Opportunities" at bounding box center [59, 102] width 76 height 8
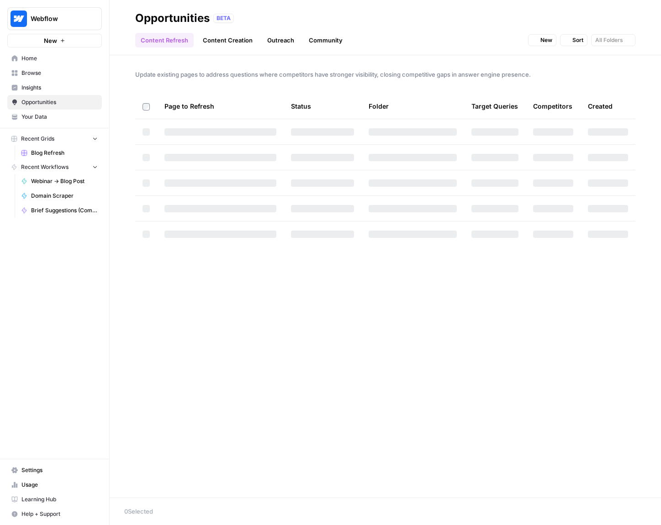
click at [74, 73] on span "Browse" at bounding box center [59, 73] width 76 height 8
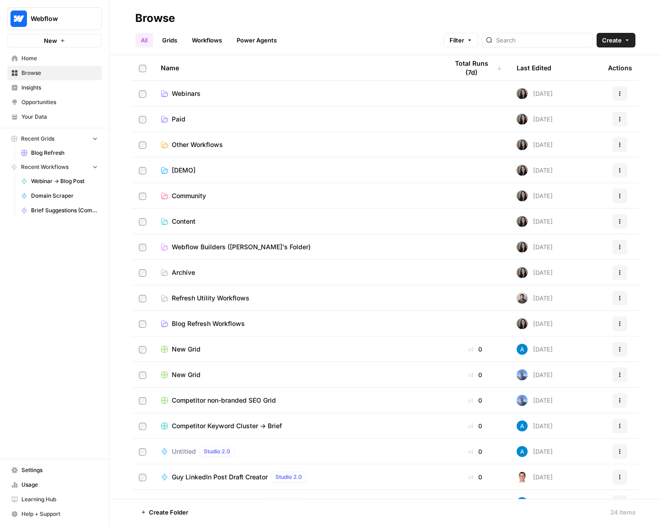
click at [209, 42] on link "Workflows" at bounding box center [206, 40] width 41 height 15
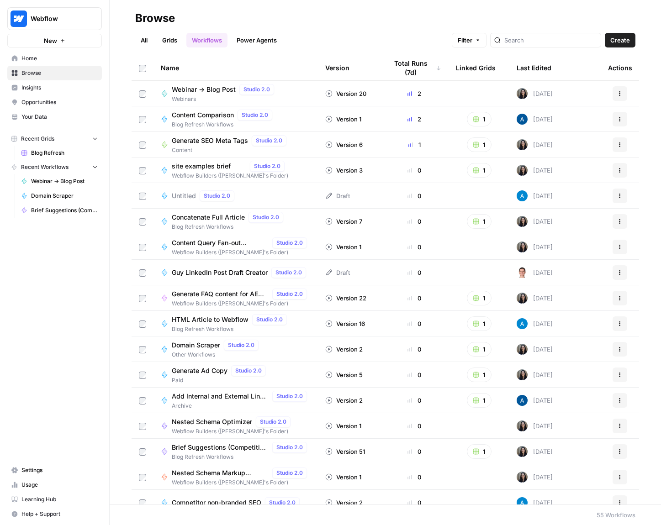
click at [270, 40] on link "Power Agents" at bounding box center [256, 40] width 51 height 15
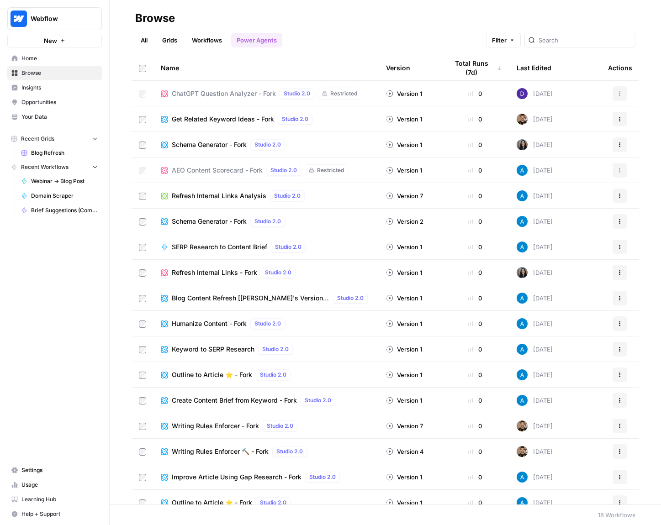
click at [213, 39] on link "Workflows" at bounding box center [206, 40] width 41 height 15
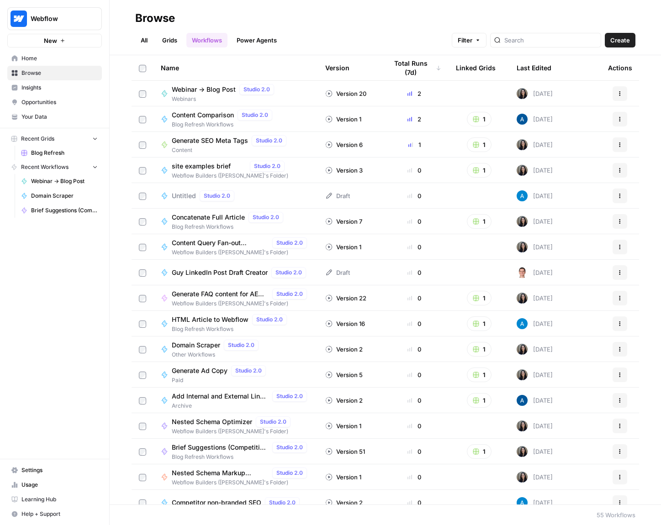
click at [172, 36] on link "Grids" at bounding box center [170, 40] width 26 height 15
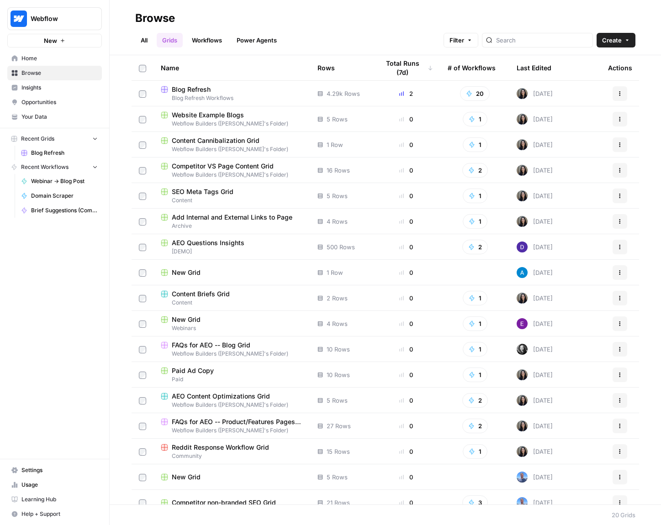
click at [150, 44] on link "All" at bounding box center [144, 40] width 18 height 15
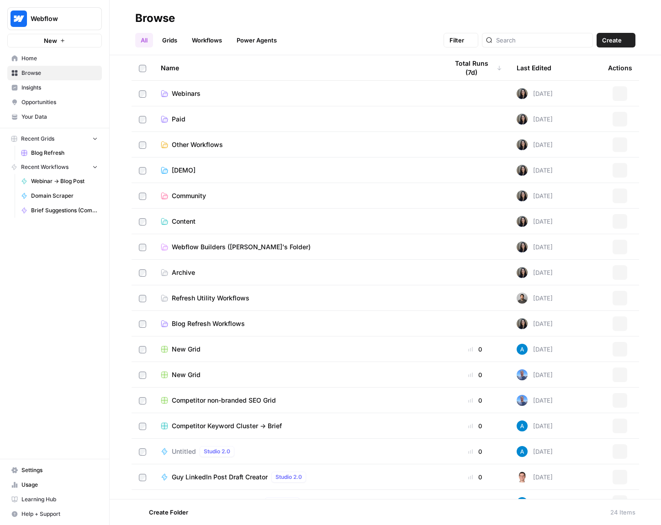
click at [226, 44] on link "Workflows" at bounding box center [206, 40] width 41 height 15
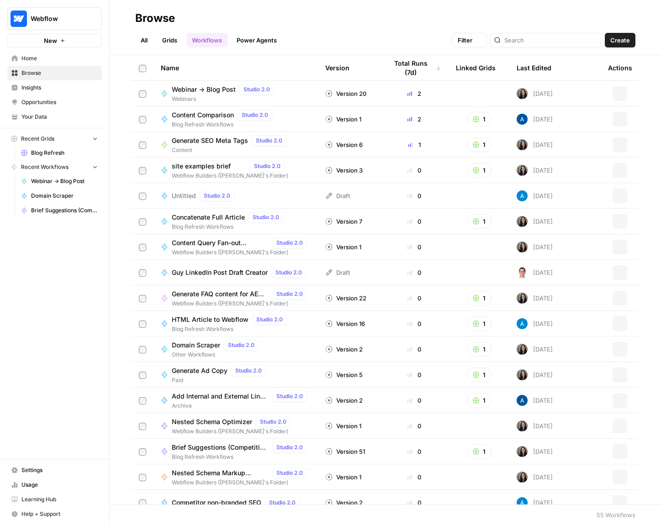
click at [252, 42] on link "Power Agents" at bounding box center [256, 40] width 51 height 15
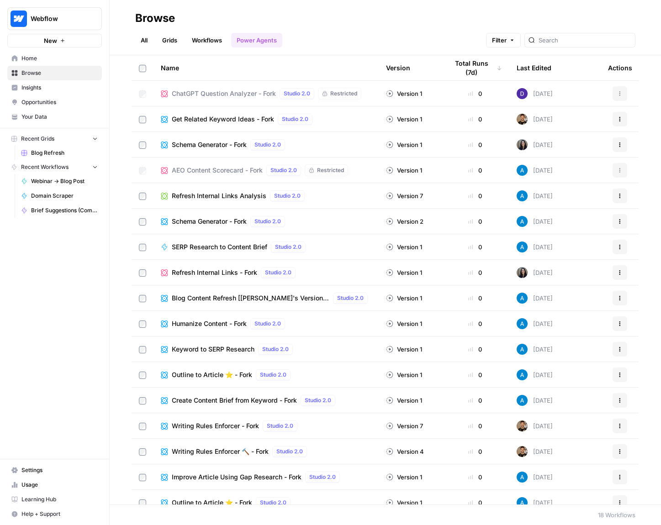
click at [155, 40] on ul "All Grids Workflows Power Agents" at bounding box center [208, 40] width 147 height 15
click at [153, 39] on link "All" at bounding box center [144, 40] width 18 height 15
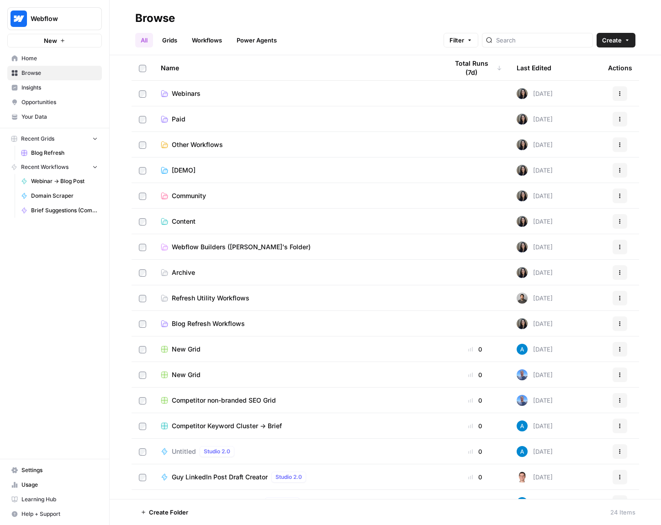
click at [206, 40] on link "Workflows" at bounding box center [206, 40] width 41 height 15
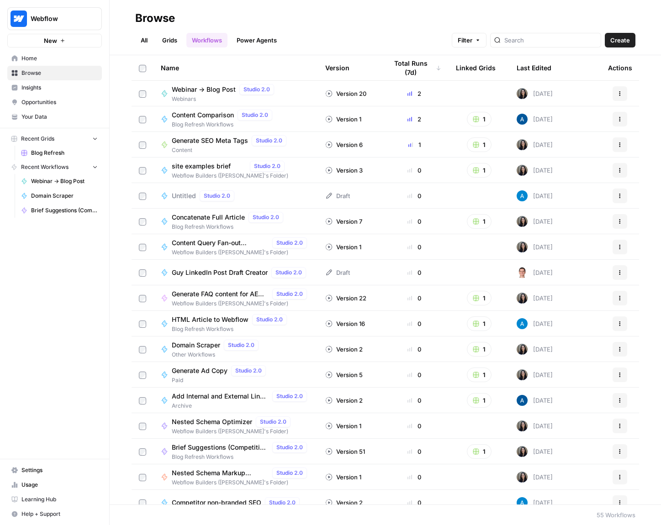
click at [270, 43] on link "Power Agents" at bounding box center [256, 40] width 51 height 15
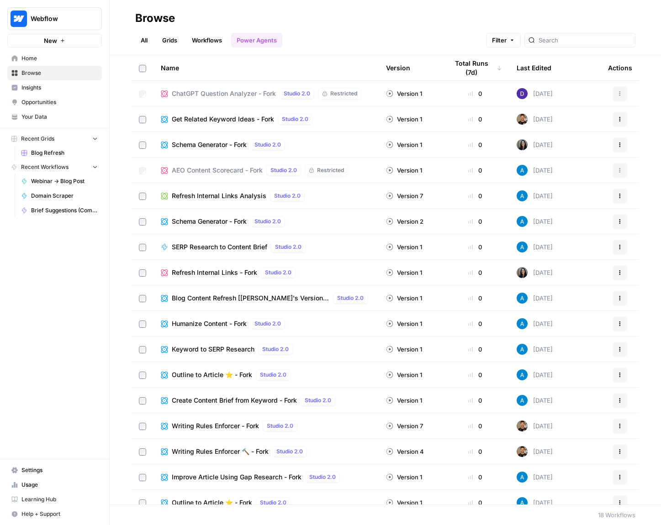
click at [201, 44] on link "Workflows" at bounding box center [206, 40] width 41 height 15
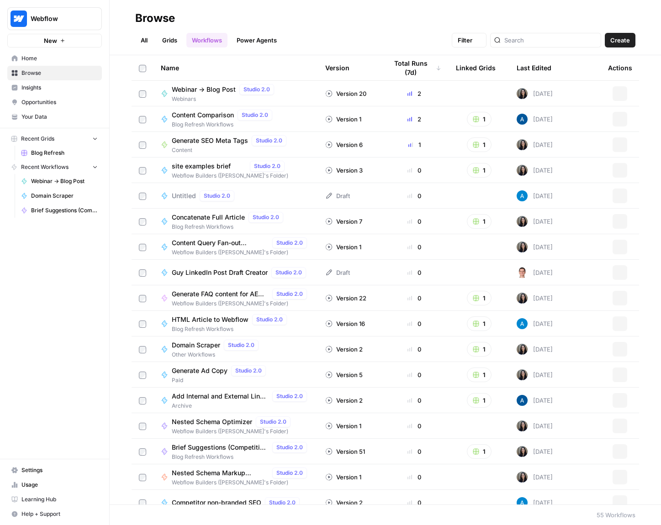
click at [161, 43] on link "Grids" at bounding box center [170, 40] width 26 height 15
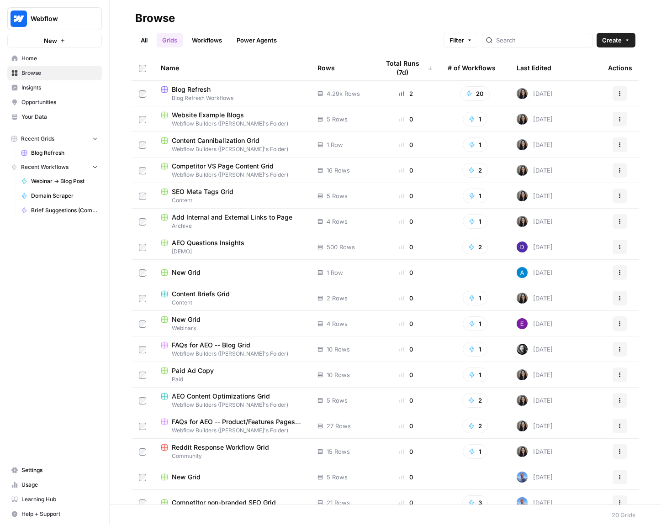
click at [144, 43] on link "All" at bounding box center [144, 40] width 18 height 15
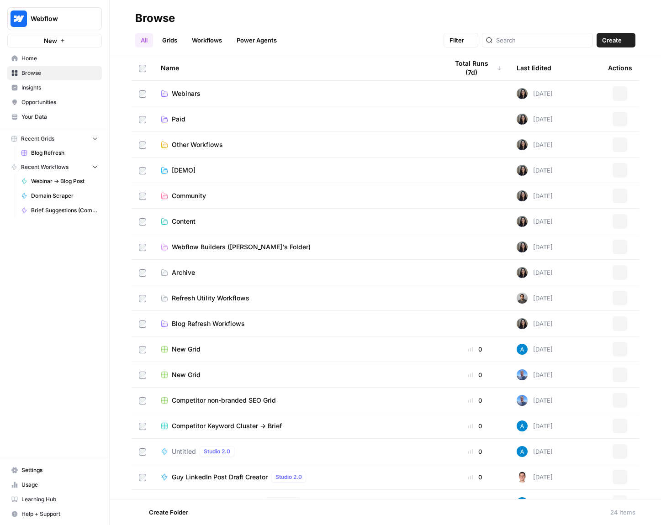
click at [282, 47] on link "Power Agents" at bounding box center [256, 40] width 51 height 15
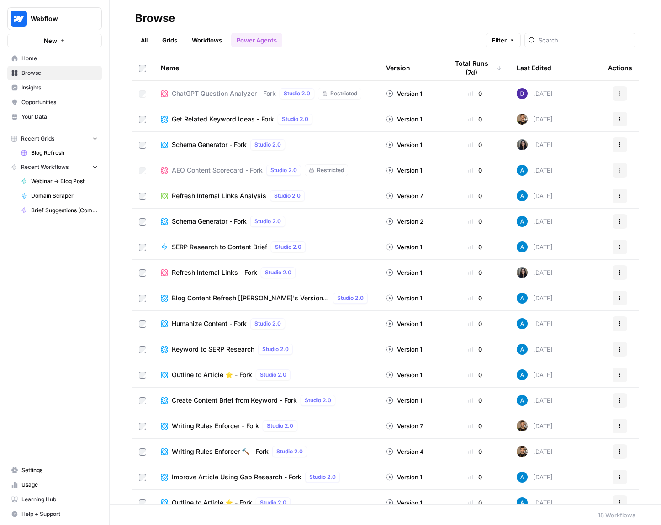
click at [204, 50] on header "Browse All Grids Workflows Power Agents Filter" at bounding box center [386, 27] width 552 height 55
click at [216, 34] on link "Workflows" at bounding box center [206, 40] width 41 height 15
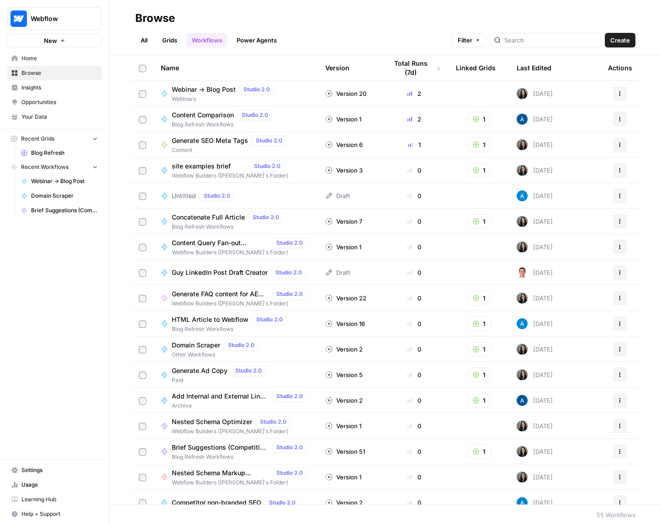
click at [170, 35] on link "Grids" at bounding box center [170, 40] width 26 height 15
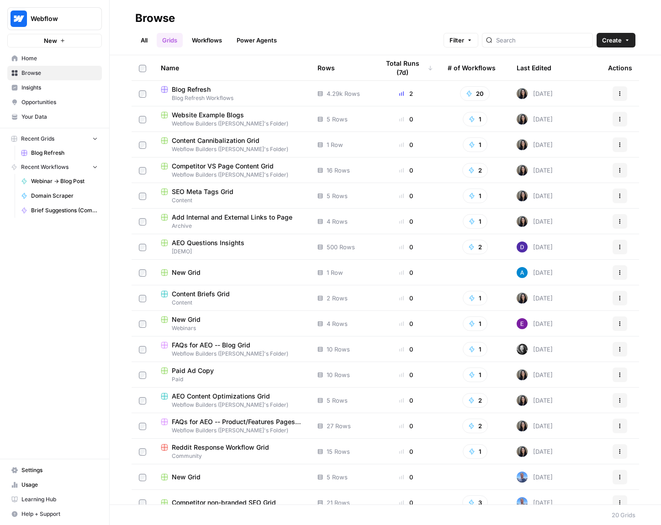
click at [143, 38] on link "All" at bounding box center [144, 40] width 18 height 15
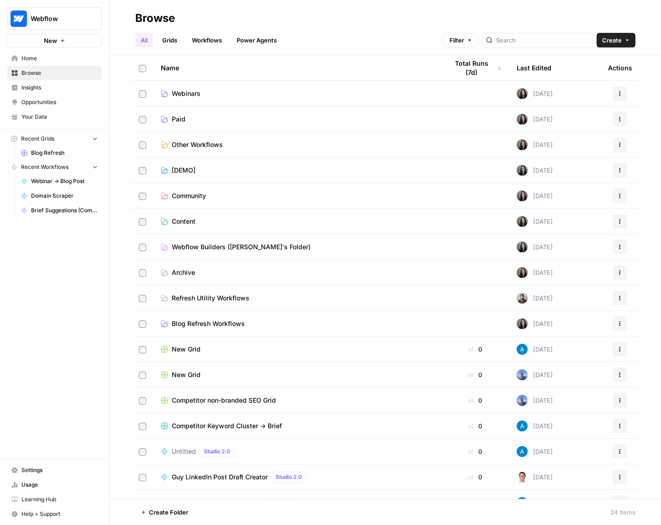
click at [64, 12] on button "Webflow" at bounding box center [54, 18] width 95 height 23
drag, startPoint x: 369, startPoint y: 42, endPoint x: 125, endPoint y: 7, distance: 246.4
click at [154, 16] on header "Browse All Grids Workflows Power Agents Filter Create" at bounding box center [386, 27] width 552 height 55
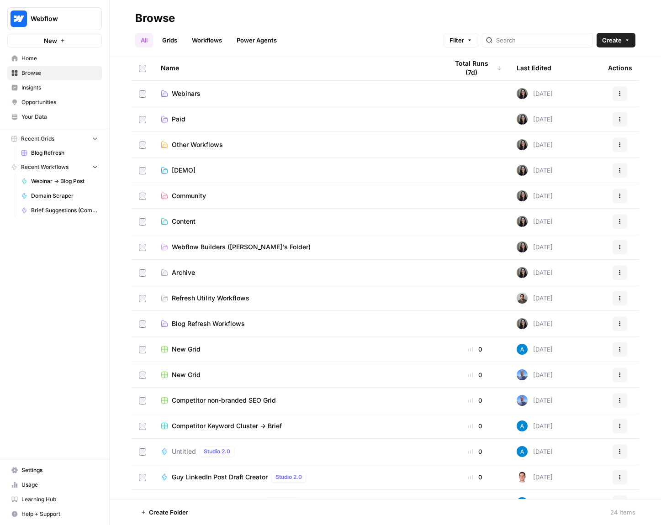
click at [132, 15] on header "Browse All Grids Workflows Power Agents Filter Create" at bounding box center [386, 27] width 552 height 55
drag, startPoint x: 132, startPoint y: 15, endPoint x: 692, endPoint y: 50, distance: 561.3
click at [661, 50] on html "Webflow New Home Browse Insights Opportunities Your Data Recent Grids Blog Refr…" at bounding box center [330, 262] width 661 height 525
click at [626, 21] on div "Browse" at bounding box center [385, 18] width 500 height 15
drag, startPoint x: 119, startPoint y: 13, endPoint x: 634, endPoint y: 21, distance: 515.0
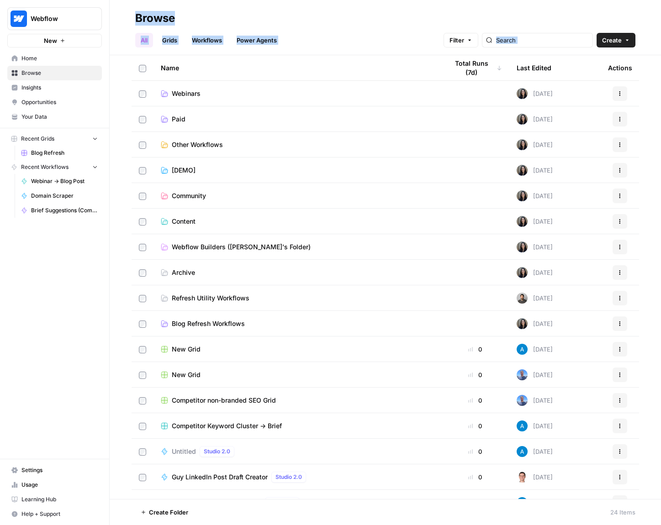
click at [661, 50] on html "Webflow New Home Browse Insights Opportunities Your Data Recent Grids Blog Refr…" at bounding box center [330, 262] width 661 height 525
click at [439, 27] on div "All Grids Workflows Power Agents Filter Create" at bounding box center [385, 37] width 500 height 22
drag, startPoint x: 123, startPoint y: 16, endPoint x: 664, endPoint y: 46, distance: 541.8
click at [661, 46] on html "Webflow New Home Browse Insights Opportunities Your Data Recent Grids Blog Refr…" at bounding box center [330, 262] width 661 height 525
click at [589, 27] on div "All Grids Workflows Power Agents Filter Create" at bounding box center [385, 37] width 500 height 22
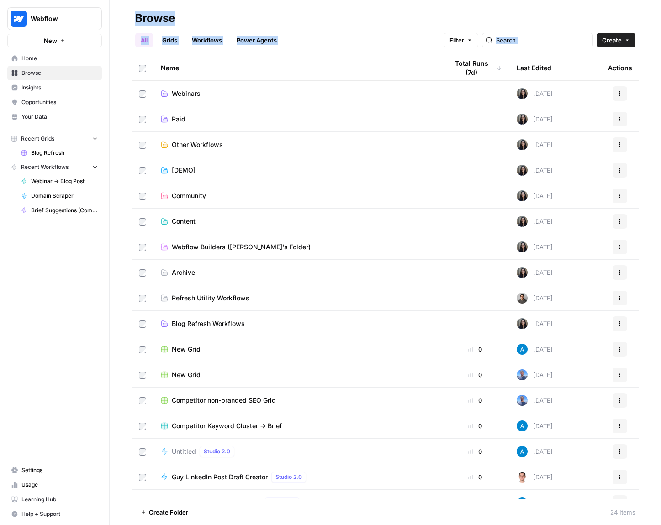
drag, startPoint x: 132, startPoint y: 14, endPoint x: 636, endPoint y: 44, distance: 505.4
click at [636, 44] on header "Browse All Grids Workflows Power Agents Filter Create" at bounding box center [386, 27] width 552 height 55
click at [128, 21] on header "Browse All Grids Workflows Power Agents Filter Create" at bounding box center [386, 27] width 552 height 55
drag, startPoint x: 129, startPoint y: 15, endPoint x: 656, endPoint y: 48, distance: 527.9
click at [659, 49] on header "Browse All Grids Workflows Power Agents Filter Create" at bounding box center [386, 27] width 552 height 55
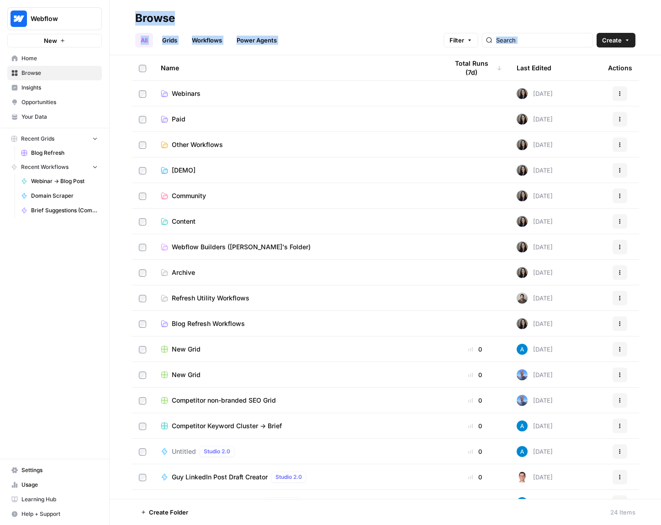
click at [644, 42] on header "Browse All Grids Workflows Power Agents Filter Create" at bounding box center [386, 27] width 552 height 55
click at [623, 38] on button "Create" at bounding box center [616, 40] width 39 height 15
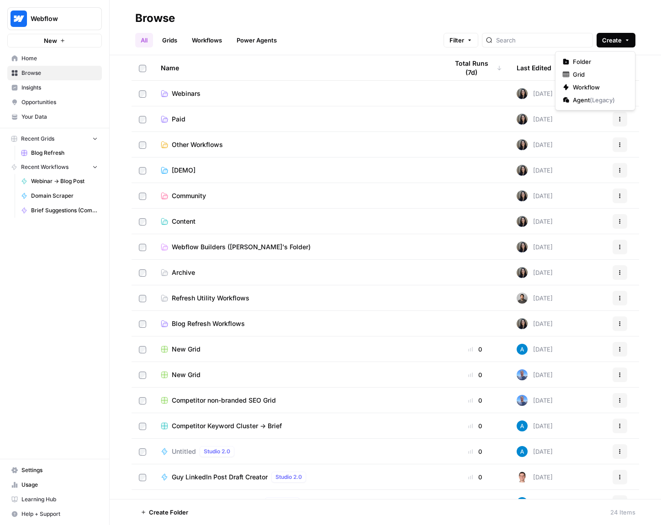
click at [623, 38] on button "Create" at bounding box center [616, 40] width 39 height 15
click at [623, 39] on button "Create" at bounding box center [616, 40] width 39 height 15
click at [623, 40] on button "Create" at bounding box center [616, 40] width 39 height 15
click at [184, 31] on div "All Grids Workflows Power Agents Filter Create" at bounding box center [385, 37] width 500 height 22
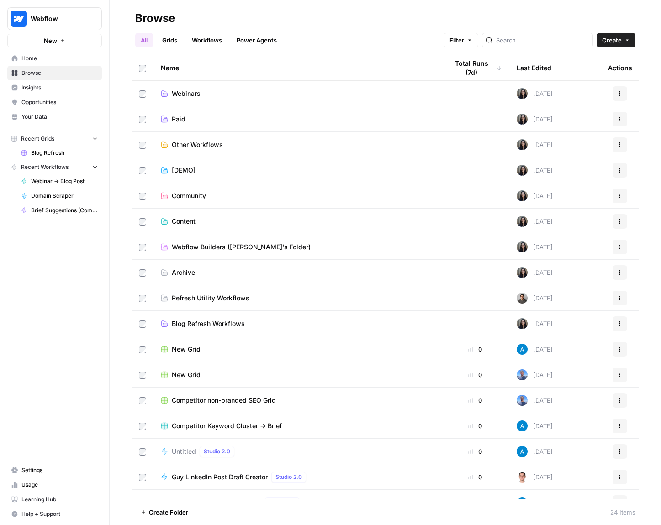
click at [280, 30] on div "All Grids Workflows Power Agents Filter Create" at bounding box center [385, 37] width 500 height 22
click at [271, 34] on link "Power Agents" at bounding box center [256, 40] width 51 height 15
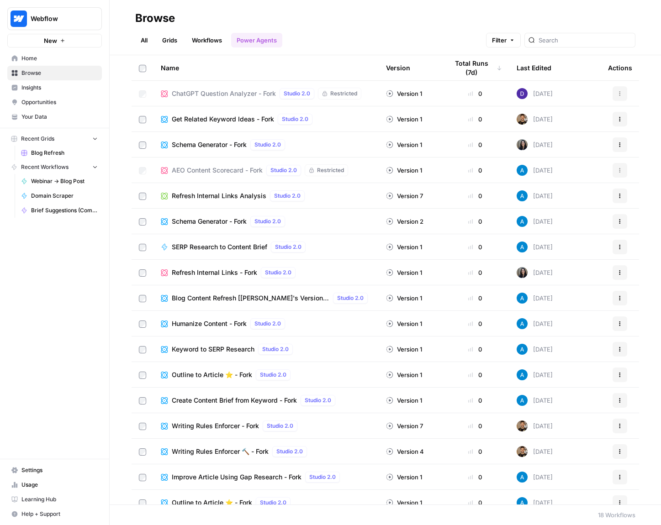
click at [202, 42] on link "Workflows" at bounding box center [206, 40] width 41 height 15
